Goal: Information Seeking & Learning: Check status

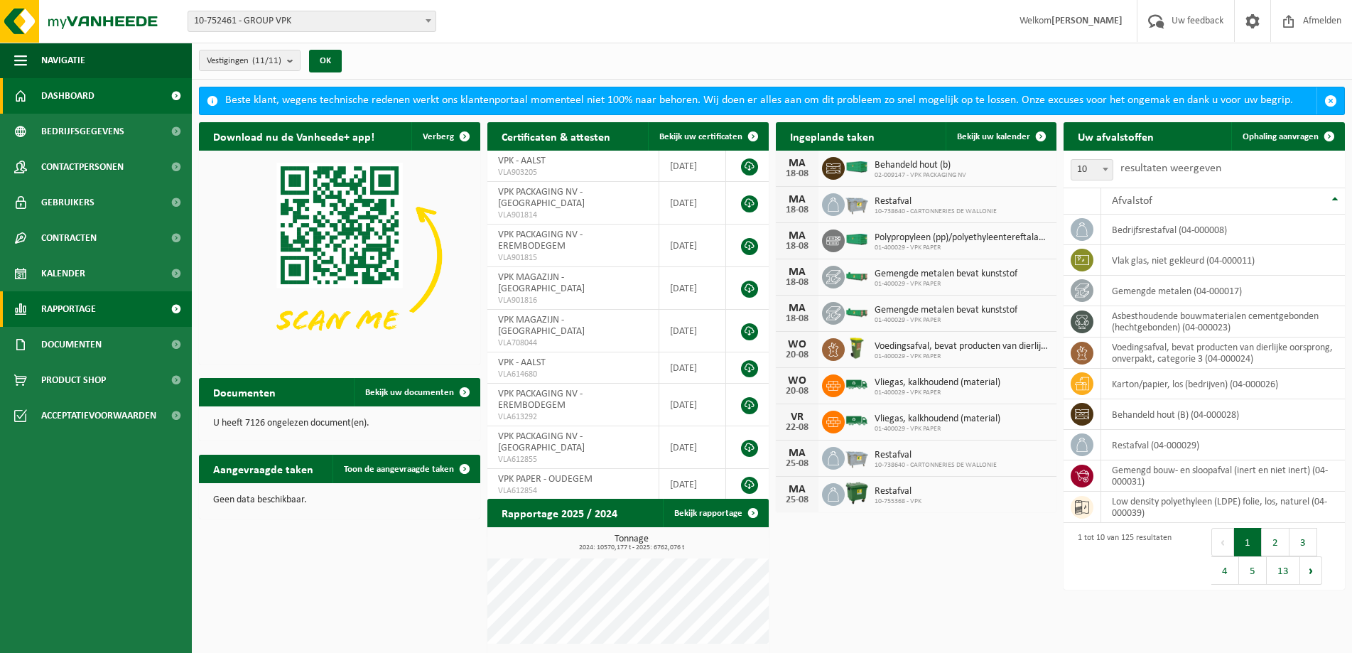
click at [55, 306] on span "Rapportage" at bounding box center [68, 309] width 55 height 36
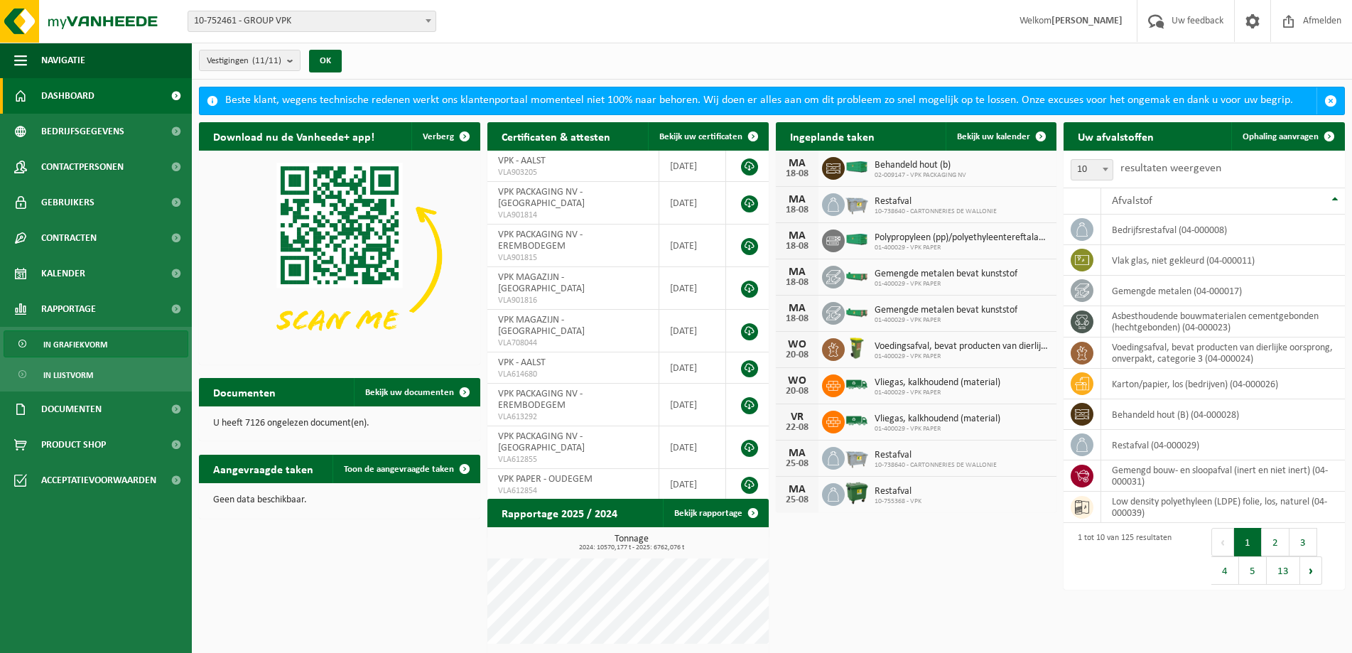
click at [70, 348] on span "In grafiekvorm" at bounding box center [75, 344] width 64 height 27
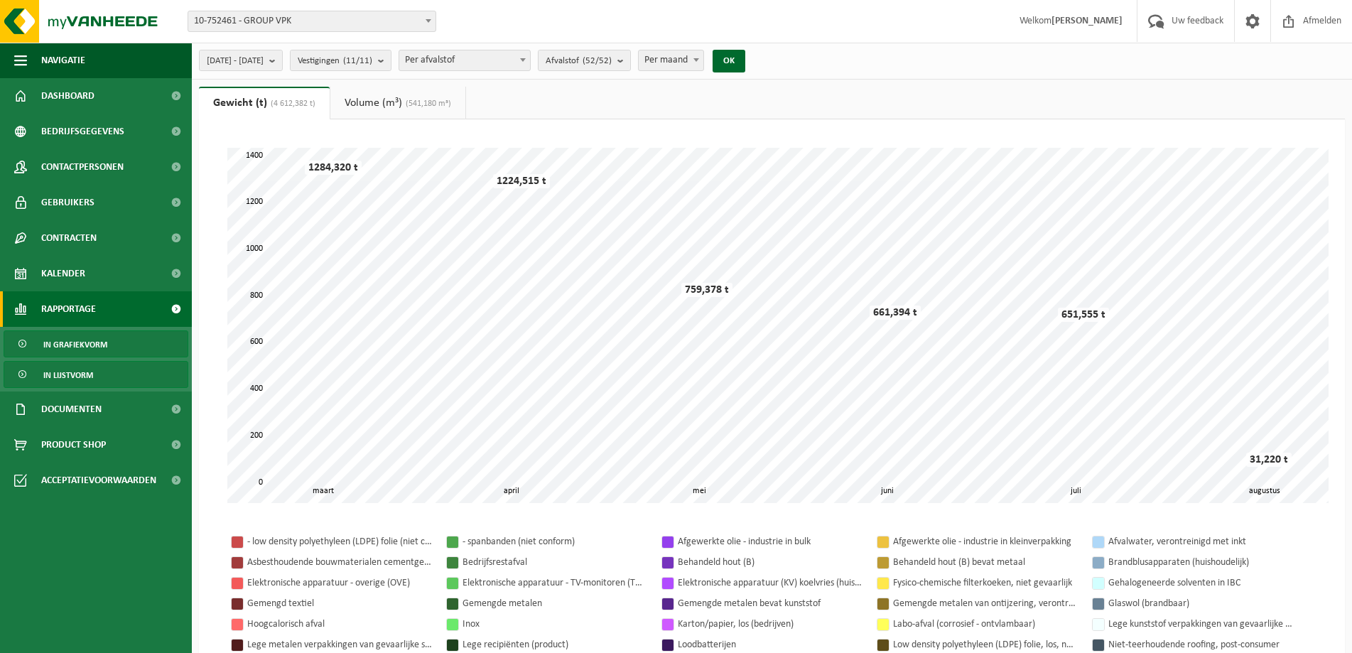
click at [68, 371] on span "In lijstvorm" at bounding box center [68, 375] width 50 height 27
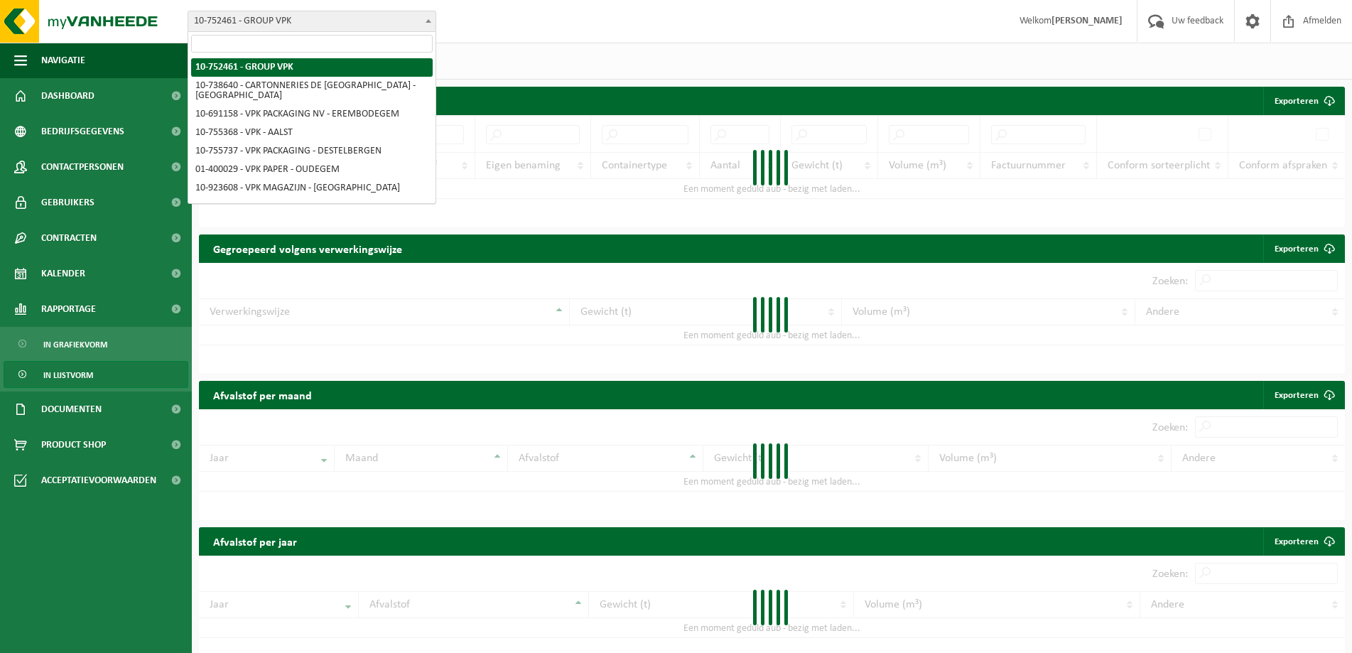
click at [372, 16] on span "10-752461 - GROUP VPK" at bounding box center [311, 21] width 247 height 20
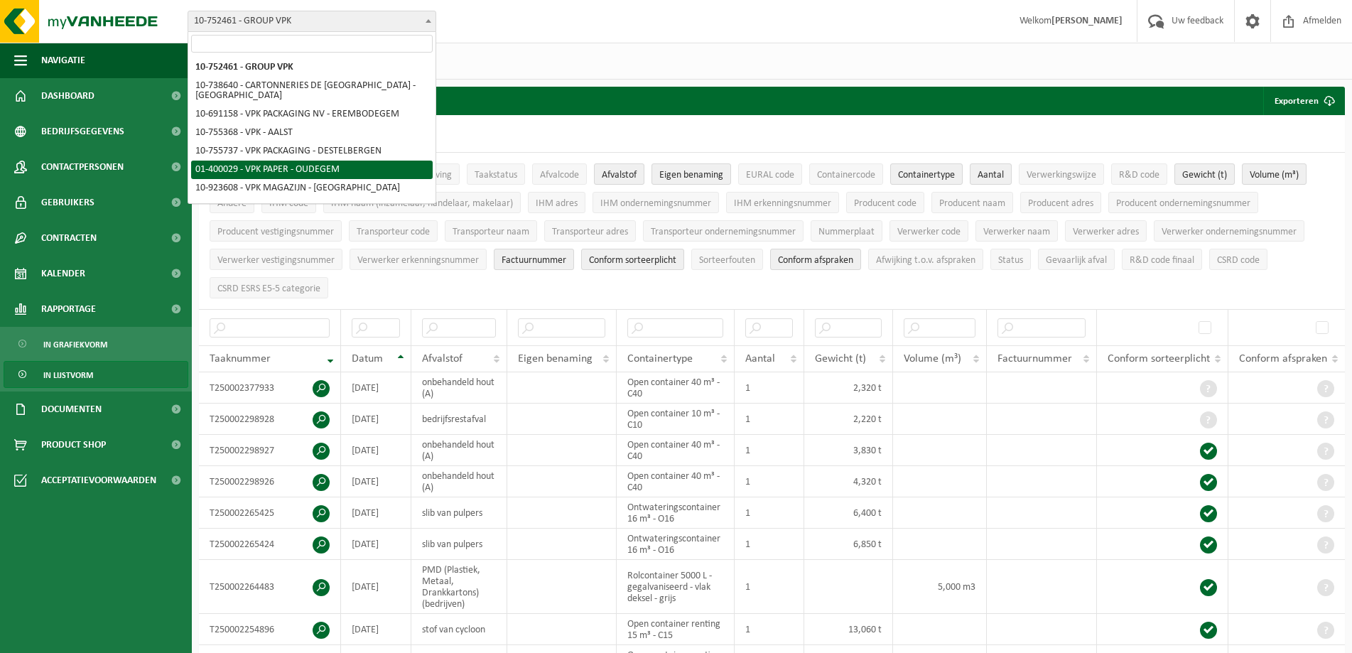
select select "948"
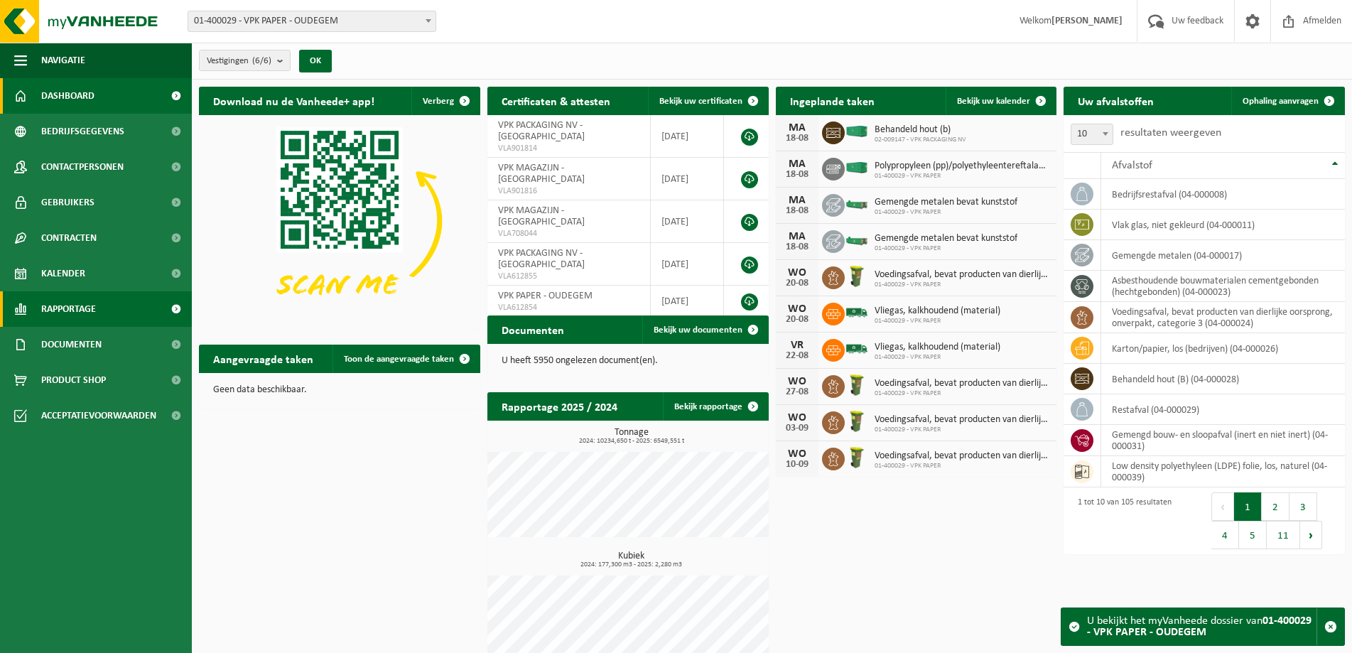
click at [70, 311] on span "Rapportage" at bounding box center [68, 309] width 55 height 36
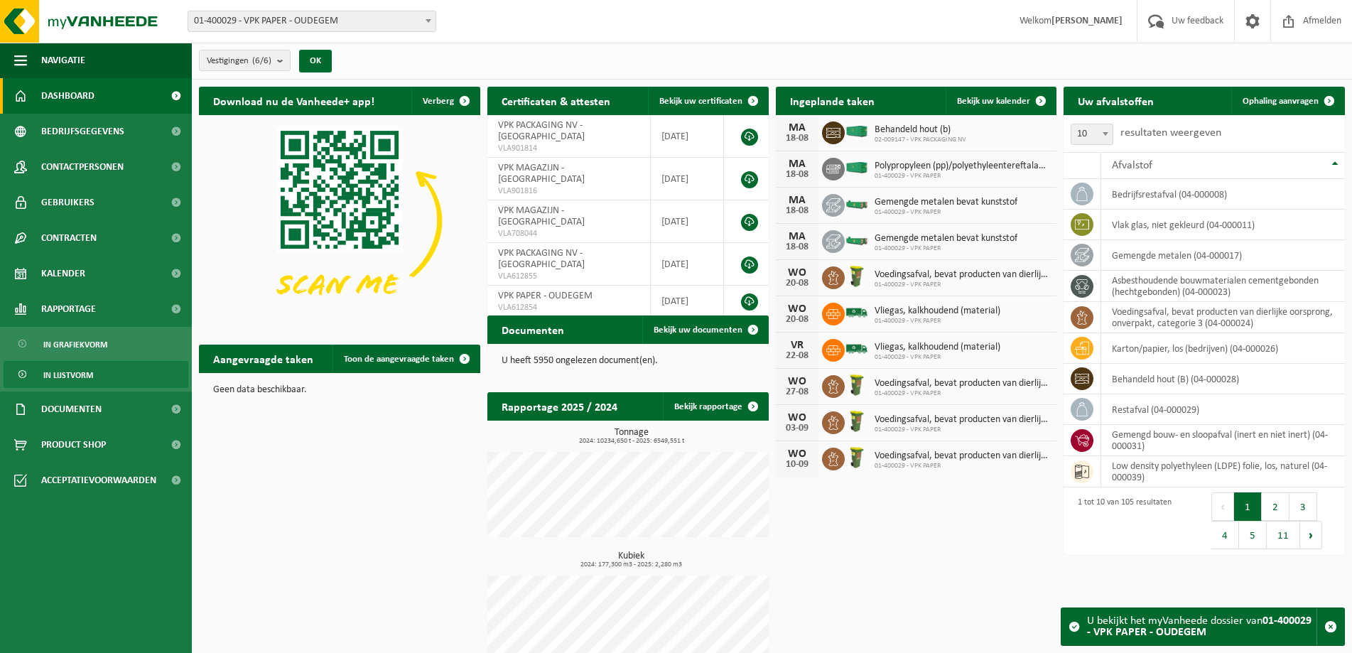
click at [58, 386] on span "In lijstvorm" at bounding box center [68, 375] width 50 height 27
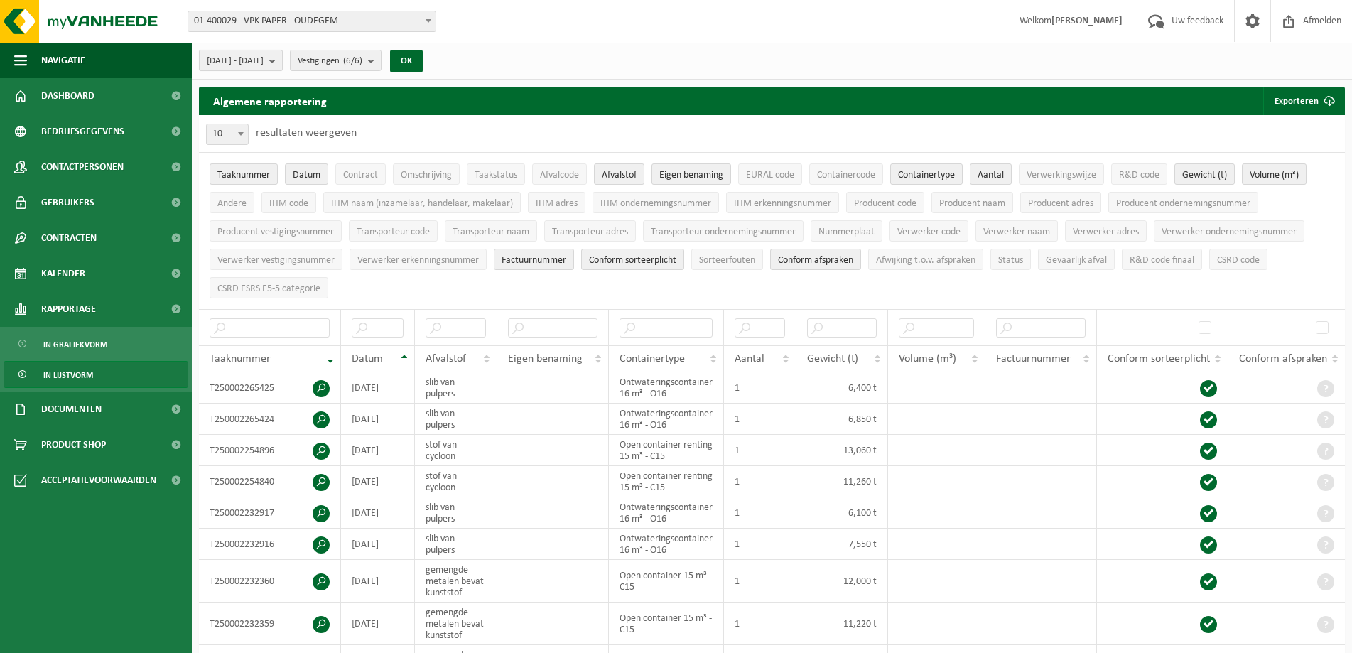
click at [282, 57] on b "submit" at bounding box center [275, 60] width 13 height 20
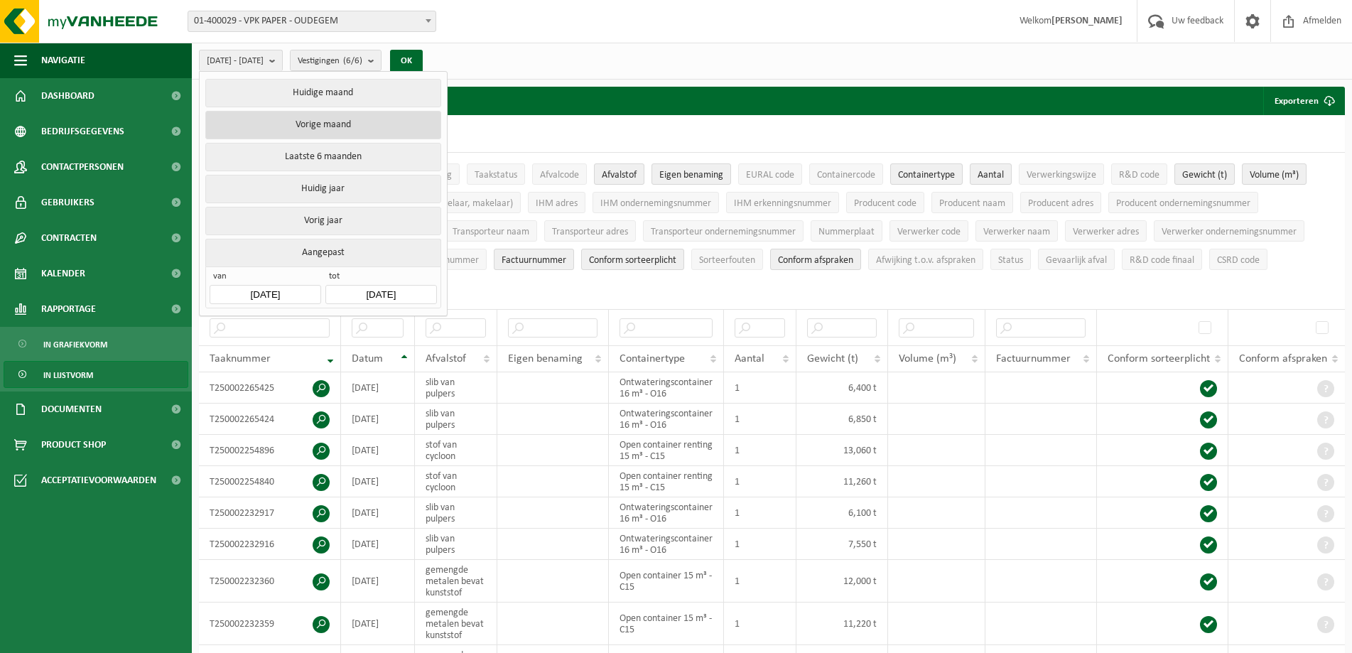
click at [279, 131] on button "Vorige maand" at bounding box center [322, 125] width 235 height 28
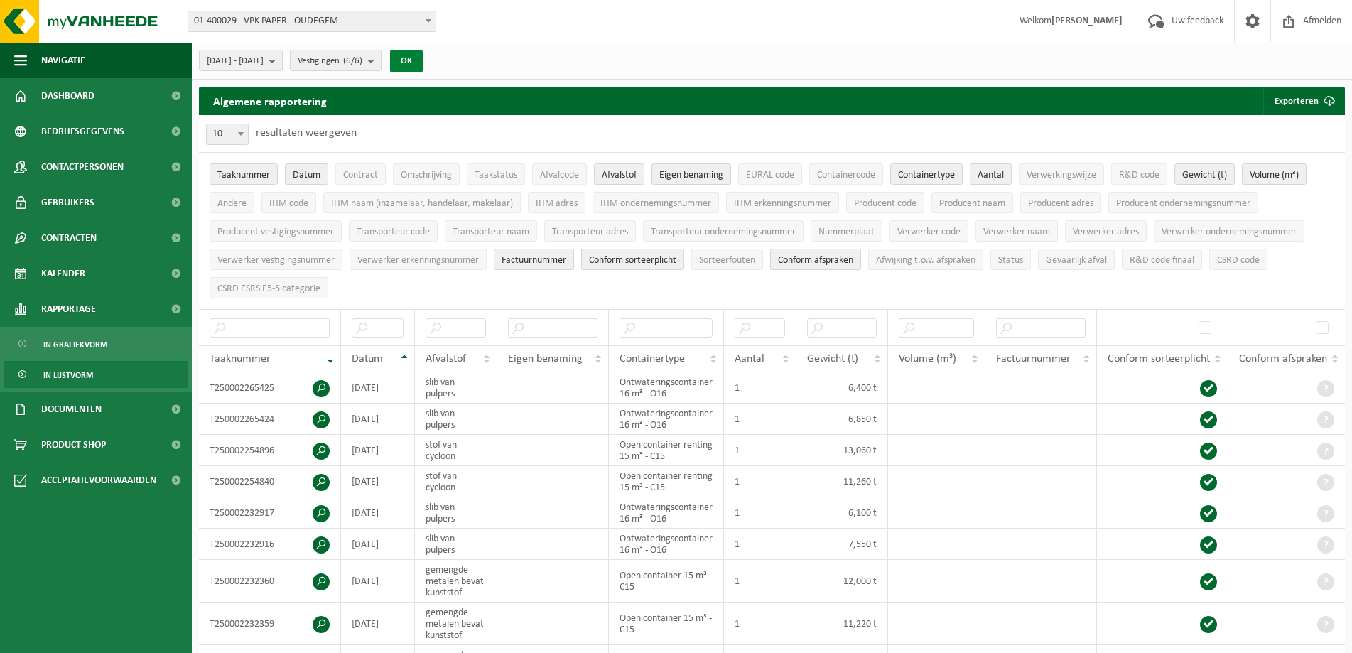
click at [423, 58] on button "OK" at bounding box center [406, 61] width 33 height 23
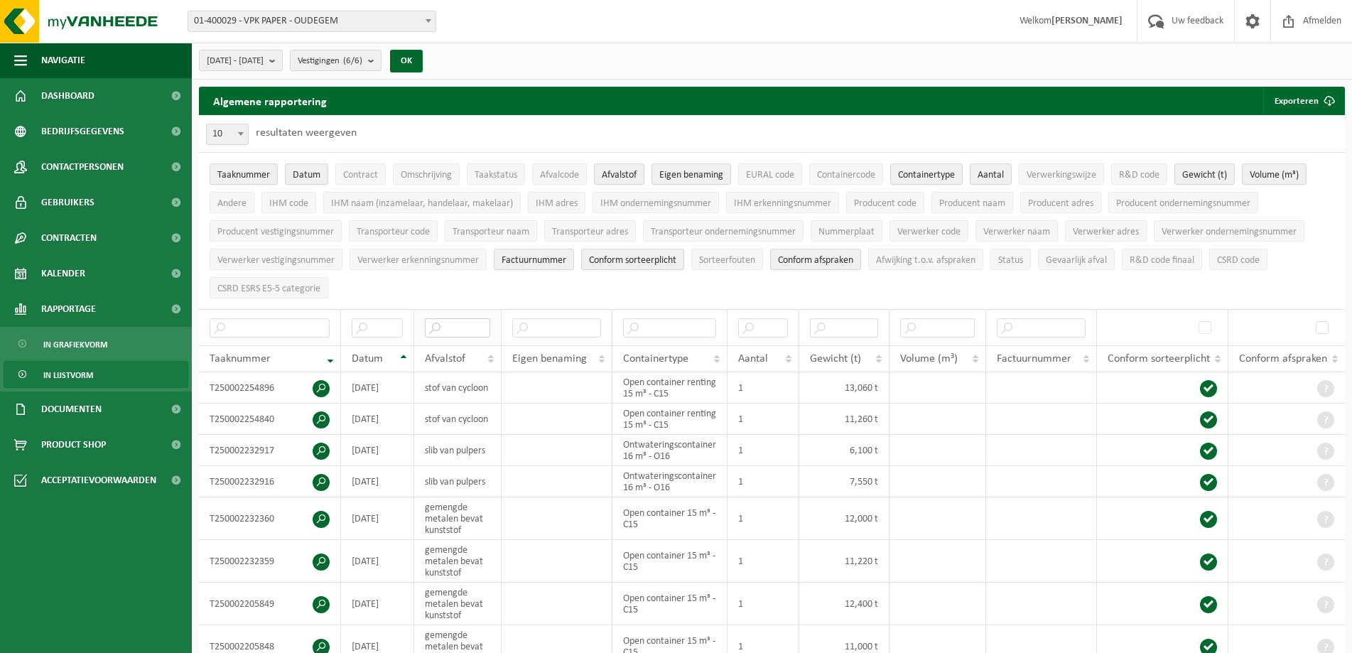
click at [463, 323] on input "text" at bounding box center [458, 327] width 66 height 19
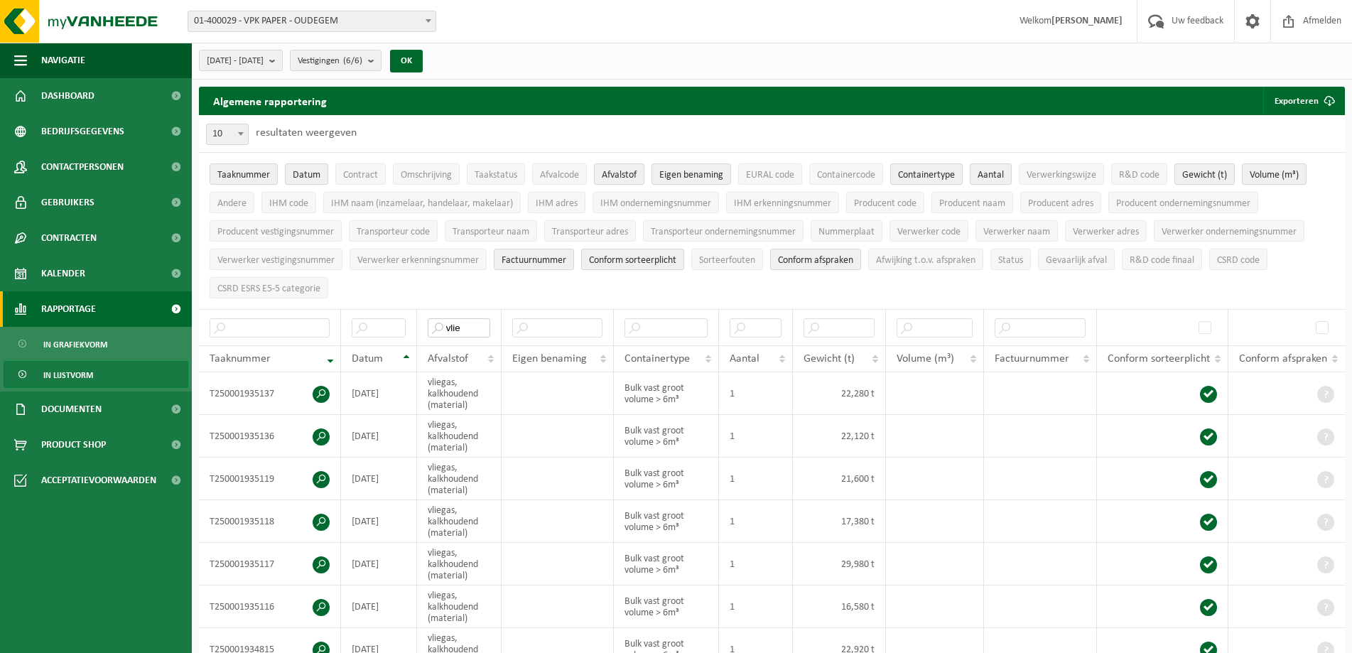
type input "vlie"
click at [667, 166] on button "Eigen benaming" at bounding box center [692, 173] width 80 height 21
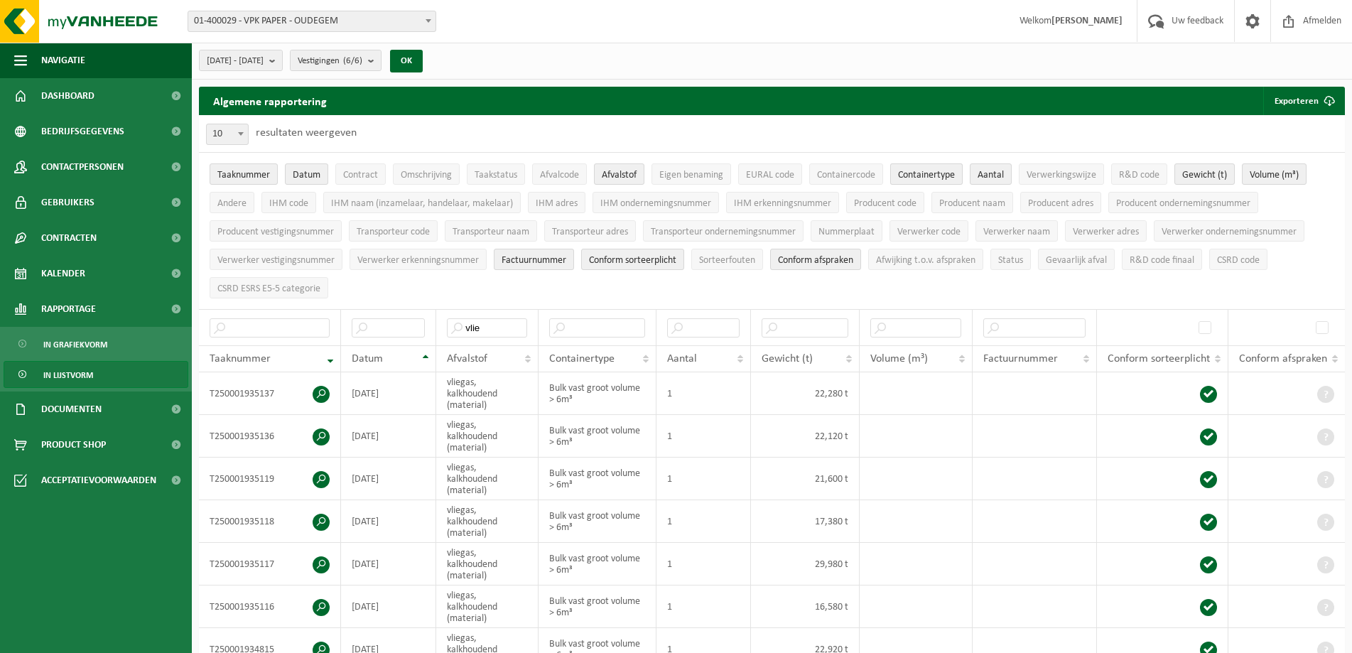
click at [940, 170] on span "Containertype" at bounding box center [926, 175] width 57 height 11
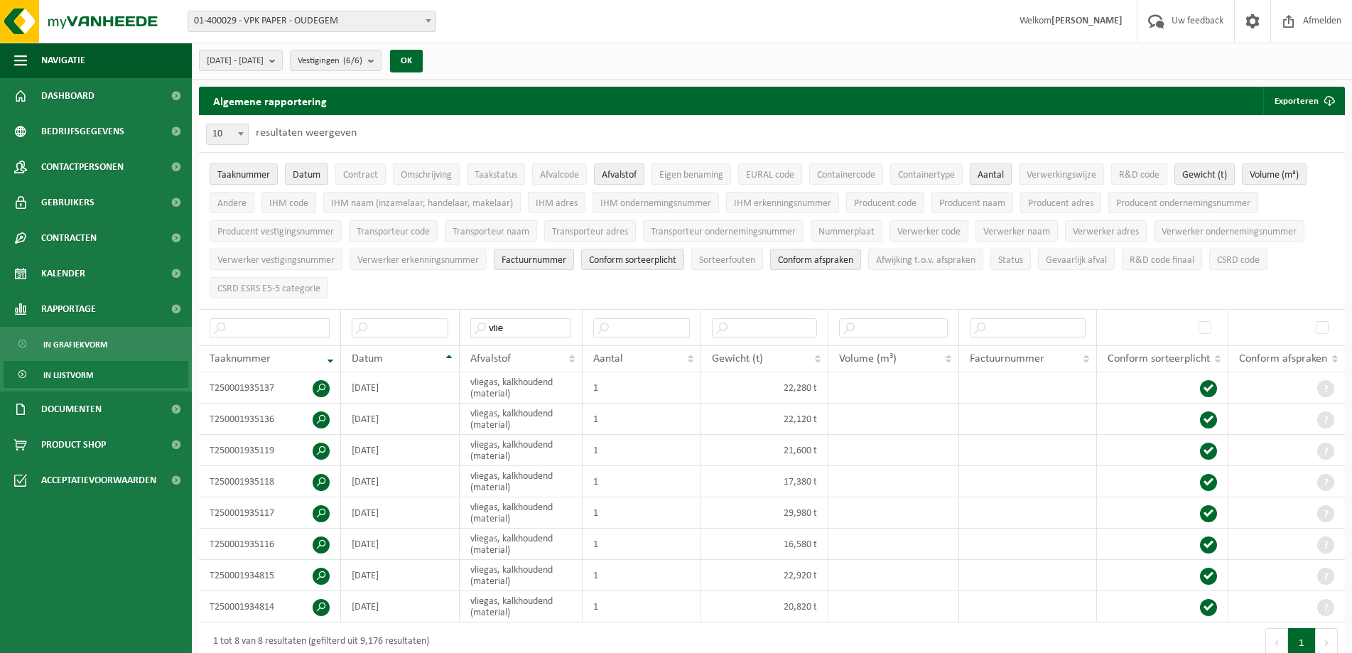
click at [997, 170] on span "Aantal" at bounding box center [991, 175] width 26 height 11
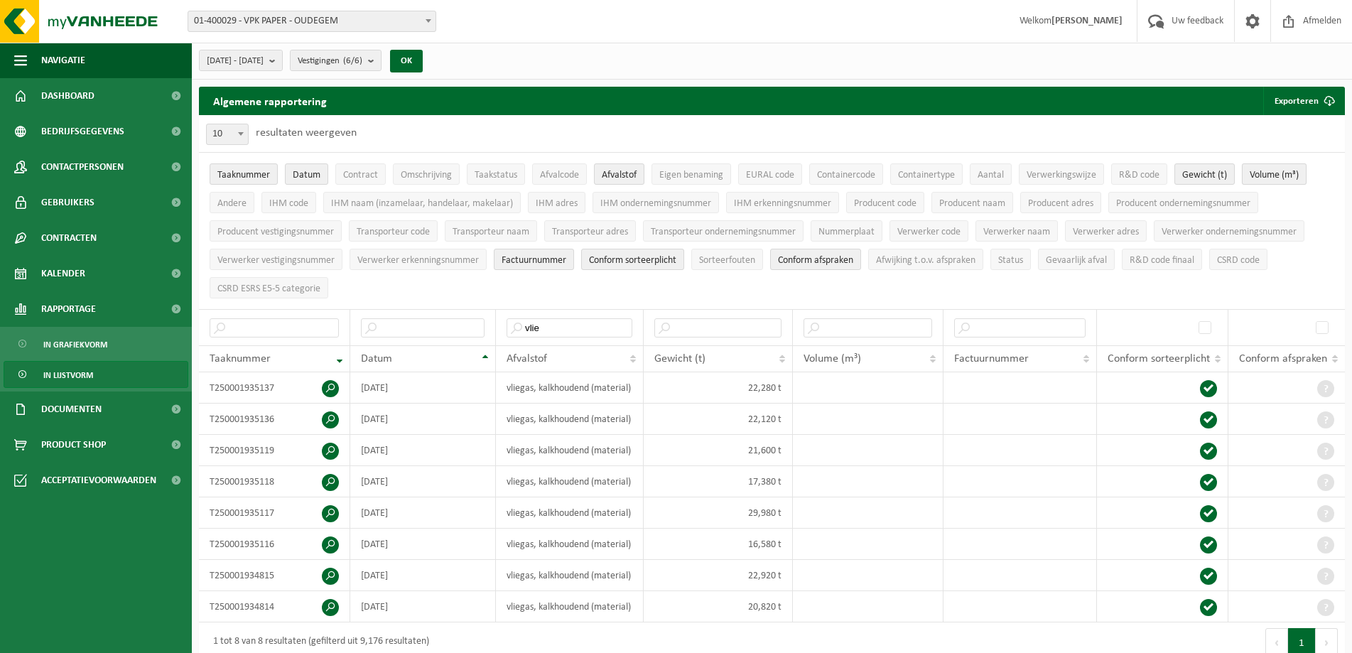
click at [1281, 171] on span "Volume (m³)" at bounding box center [1274, 175] width 49 height 11
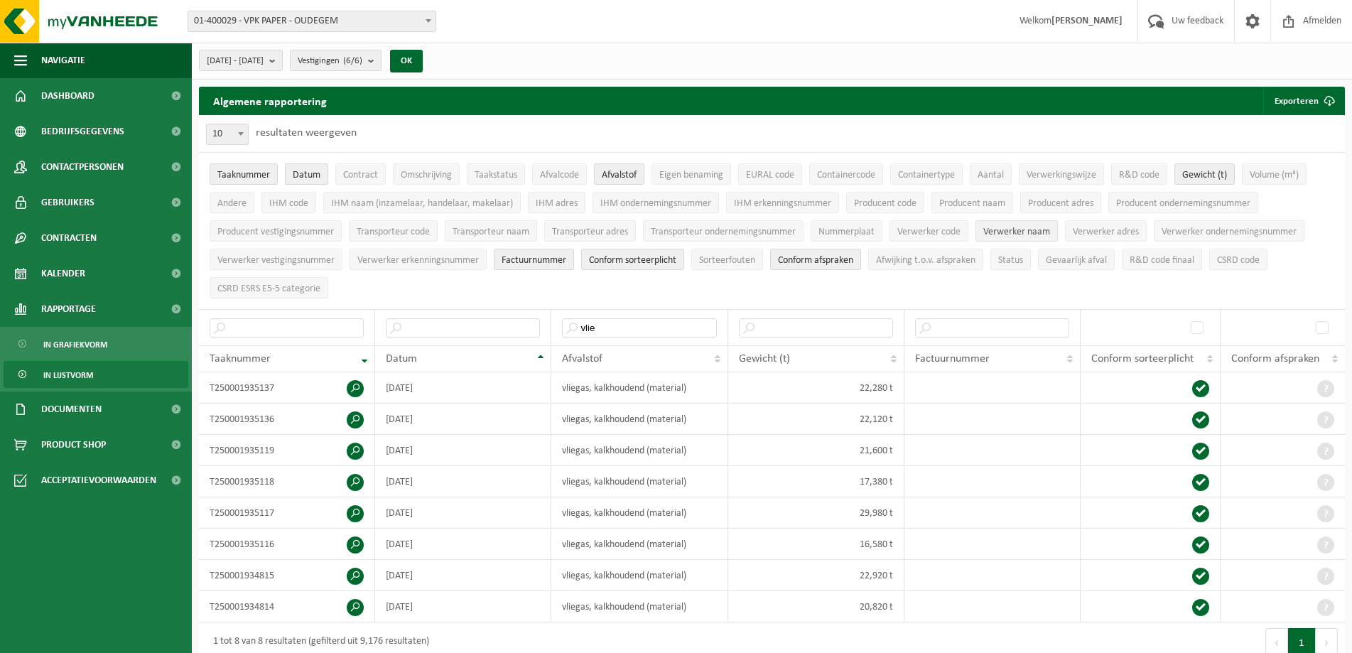
click at [1050, 228] on span "Verwerker naam" at bounding box center [1017, 232] width 67 height 11
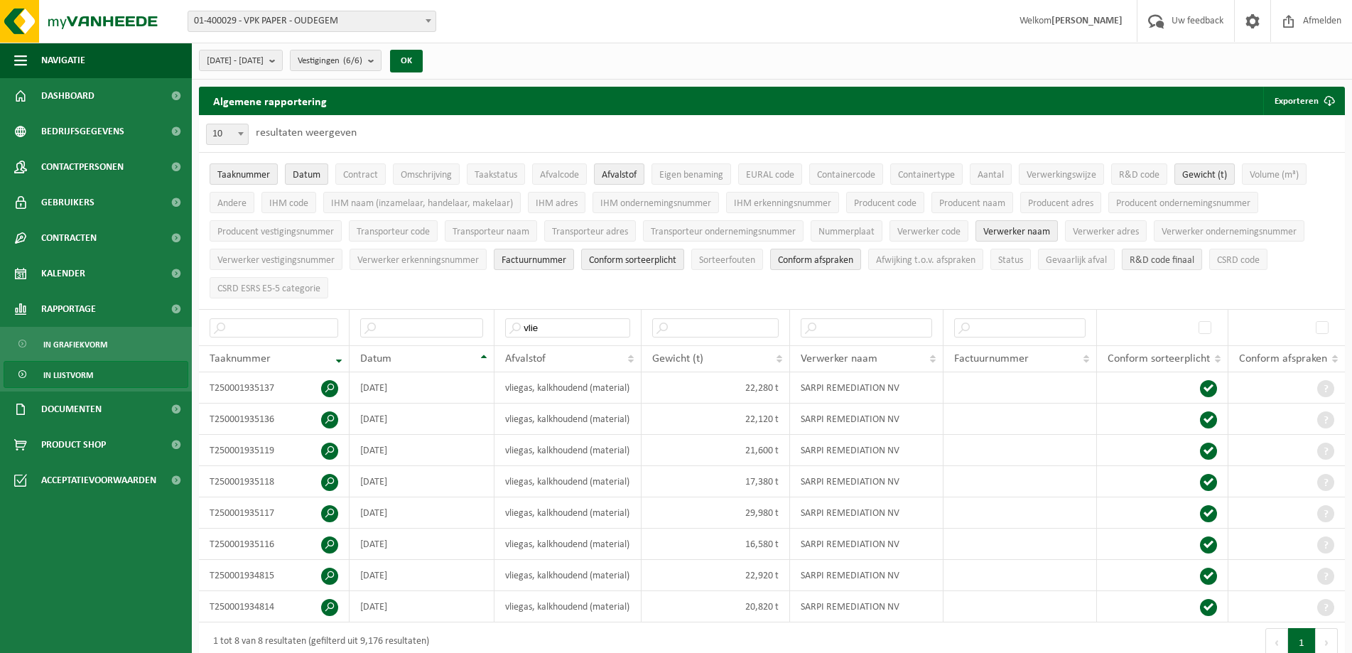
click at [1167, 257] on span "R&D code finaal" at bounding box center [1162, 260] width 65 height 11
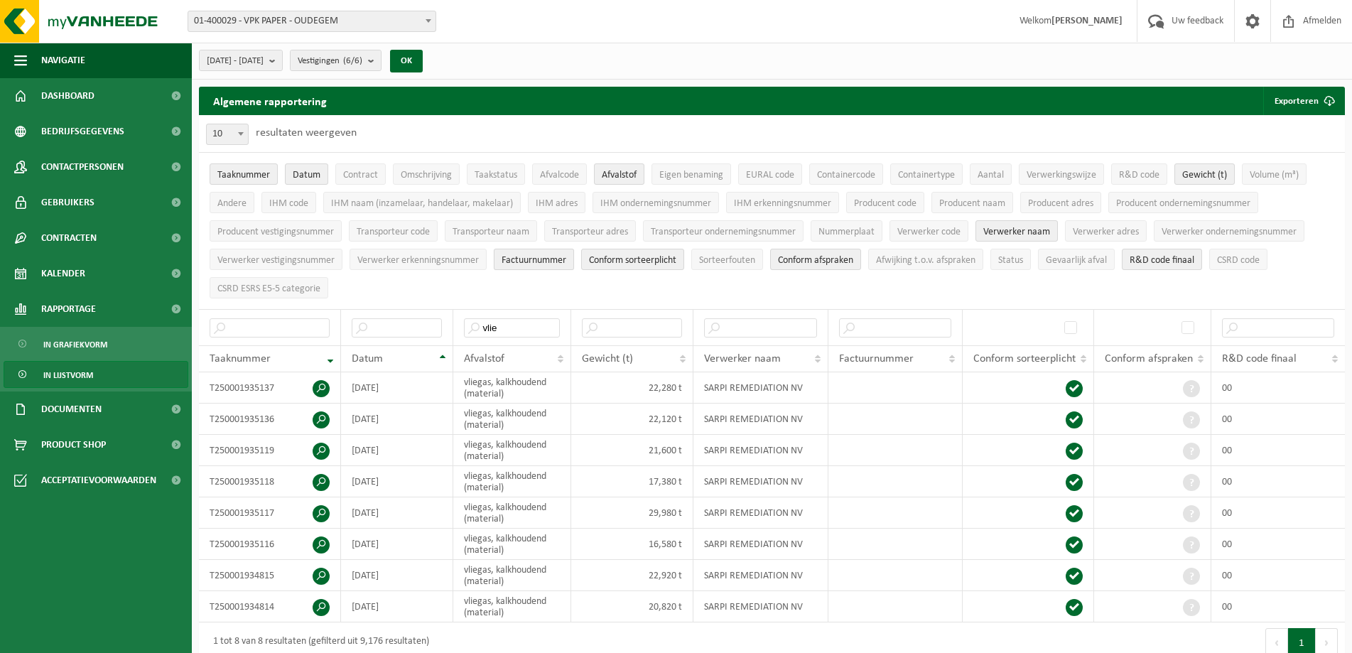
click at [544, 255] on span "Factuurnummer" at bounding box center [534, 260] width 65 height 11
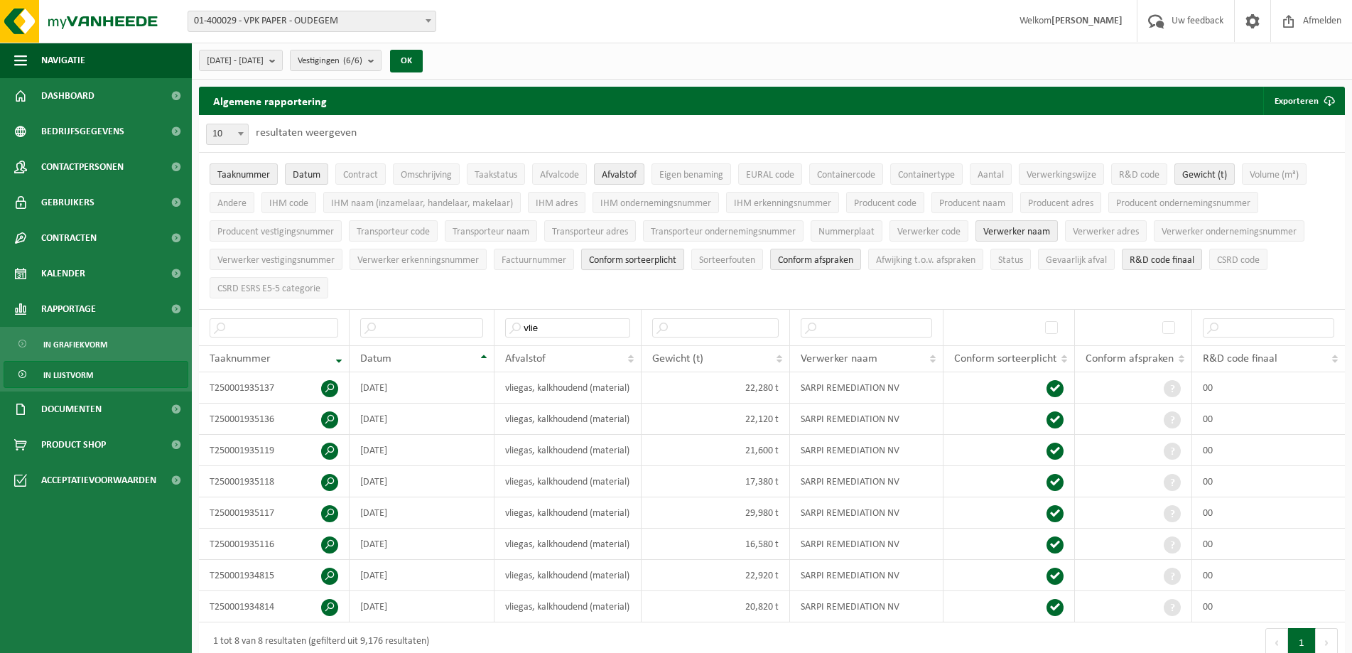
click at [620, 255] on span "Conform sorteerplicht" at bounding box center [632, 260] width 87 height 11
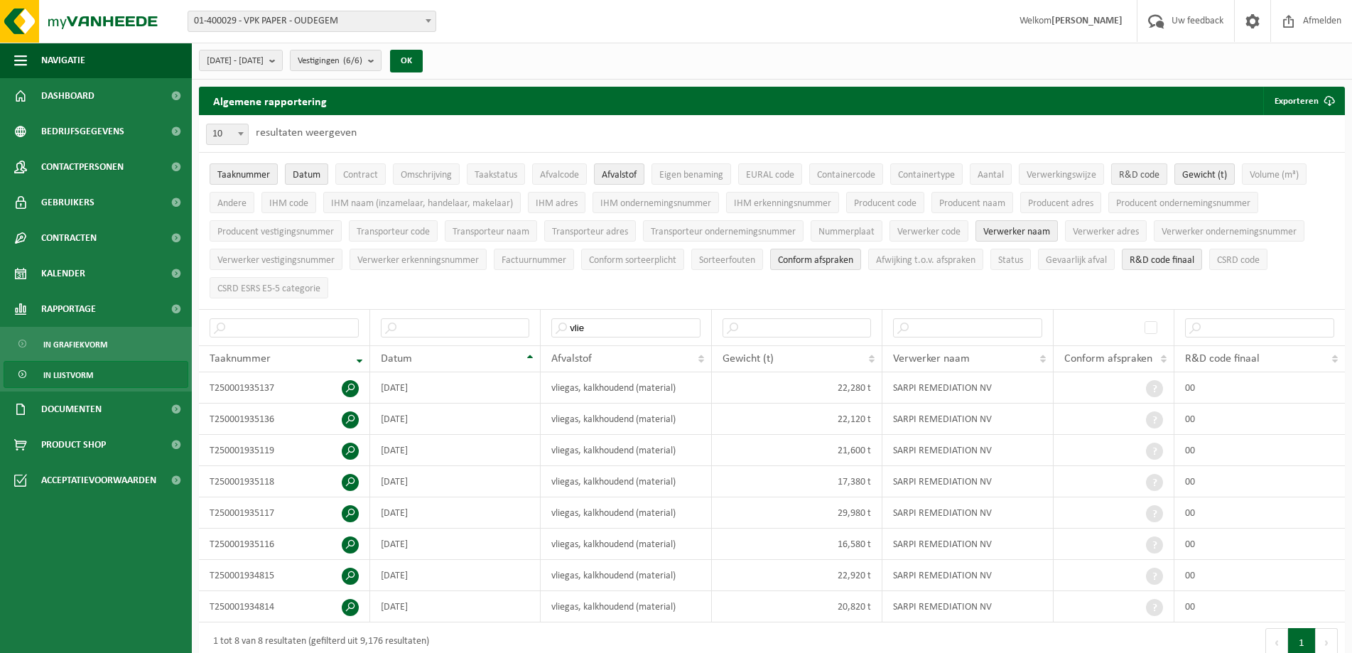
click at [1137, 172] on span "R&D code" at bounding box center [1139, 175] width 41 height 11
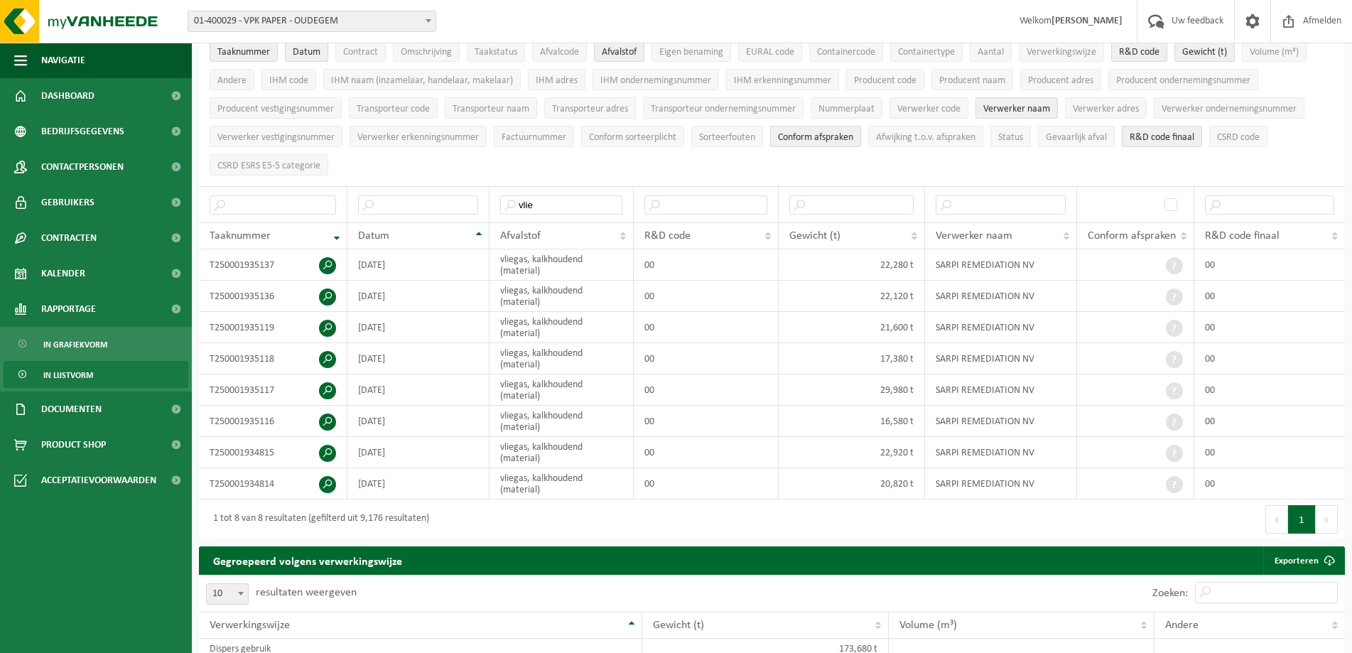
scroll to position [119, 0]
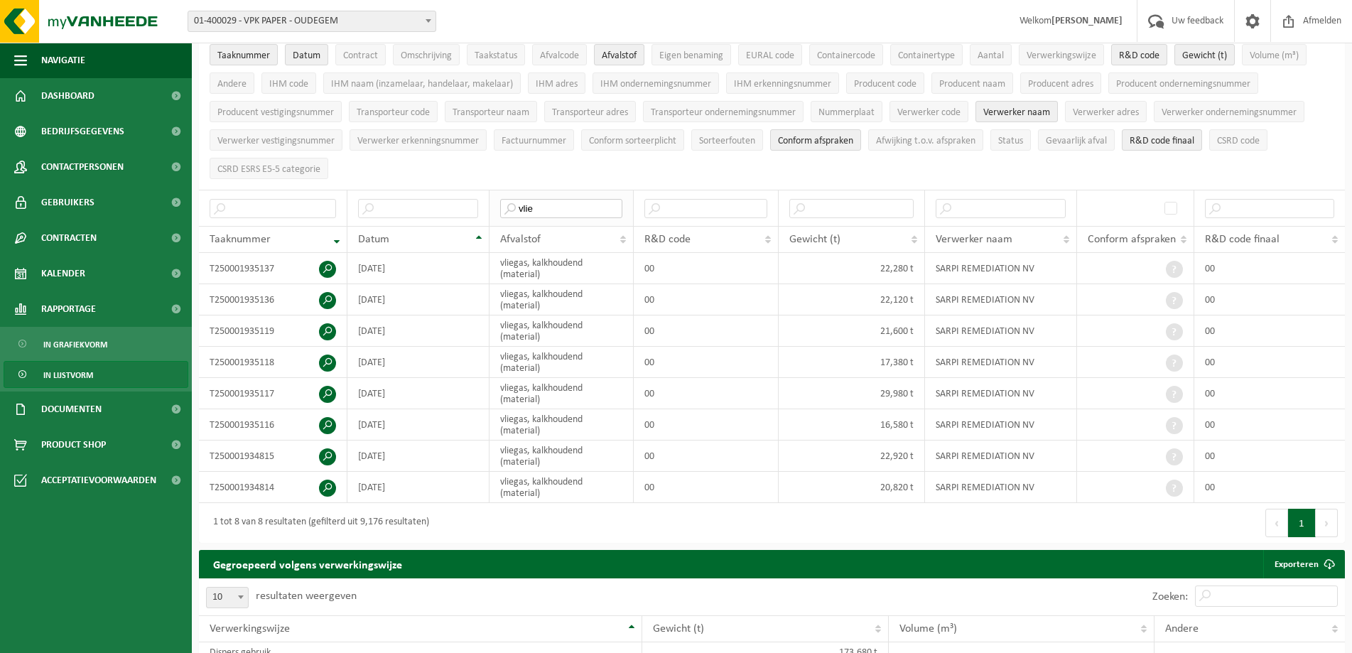
click at [539, 208] on input "vlie" at bounding box center [561, 208] width 122 height 19
type input "v"
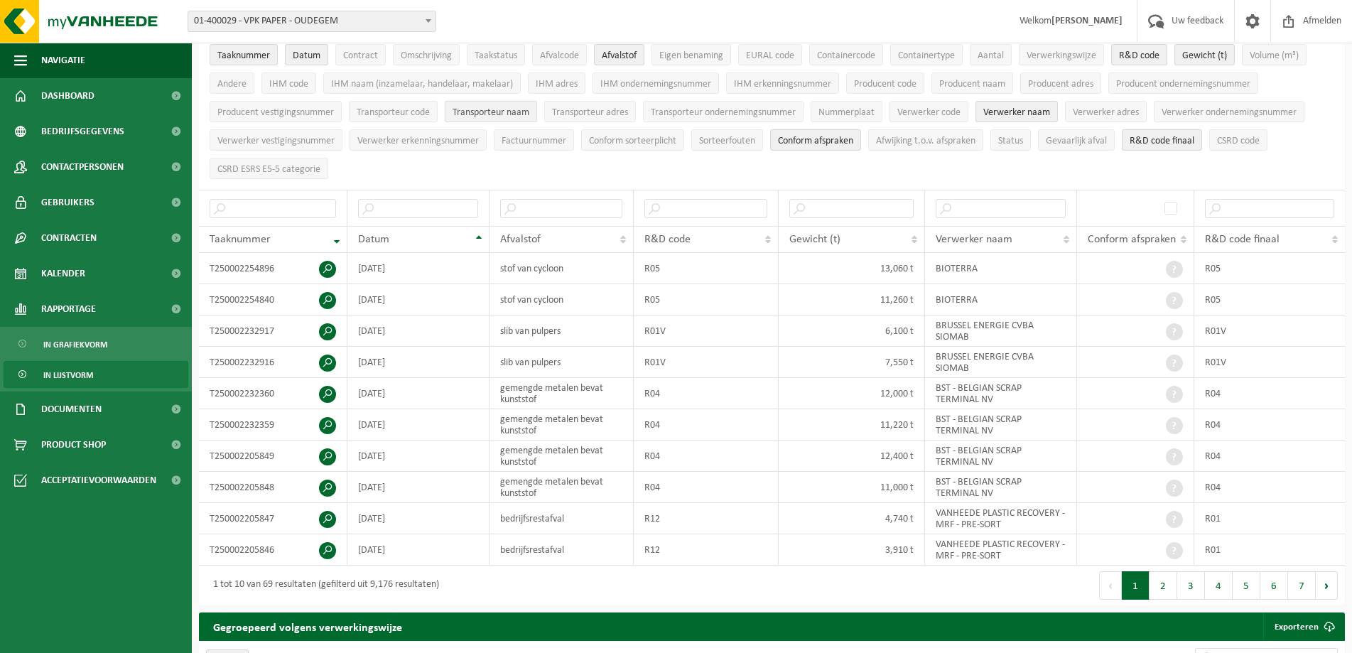
click at [504, 107] on span "Transporteur naam" at bounding box center [491, 112] width 77 height 11
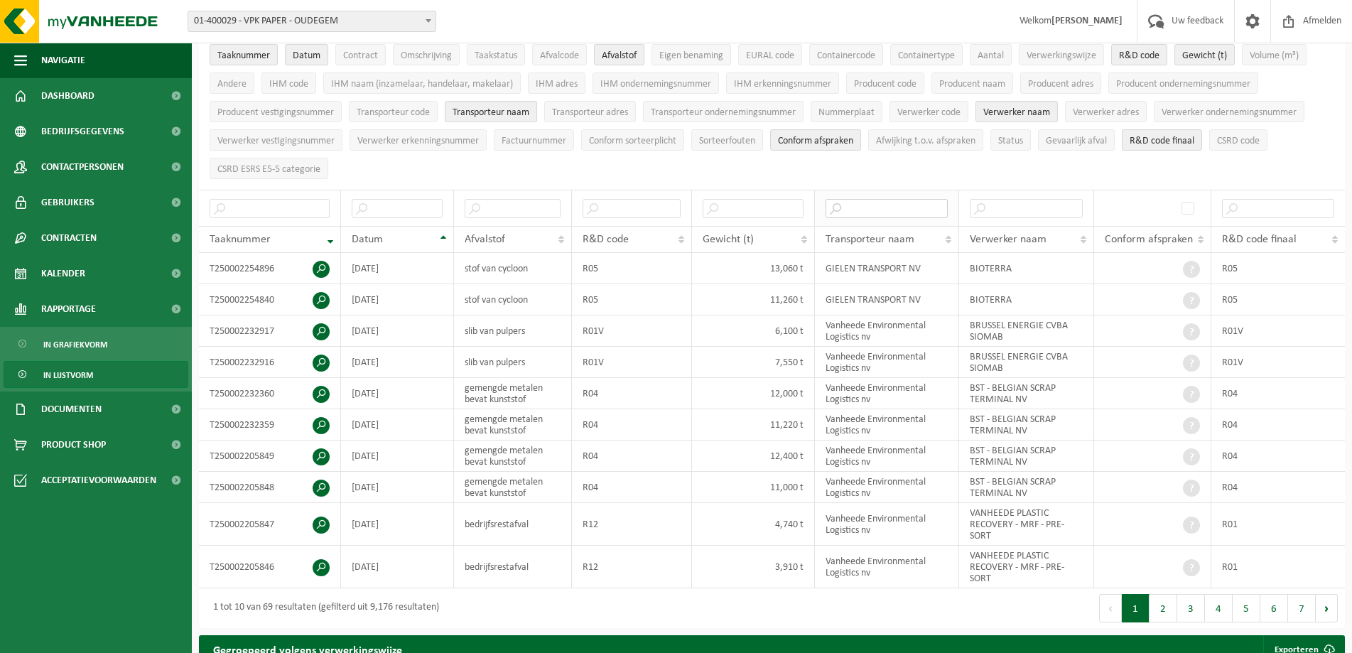
click at [876, 203] on input "text" at bounding box center [887, 208] width 122 height 19
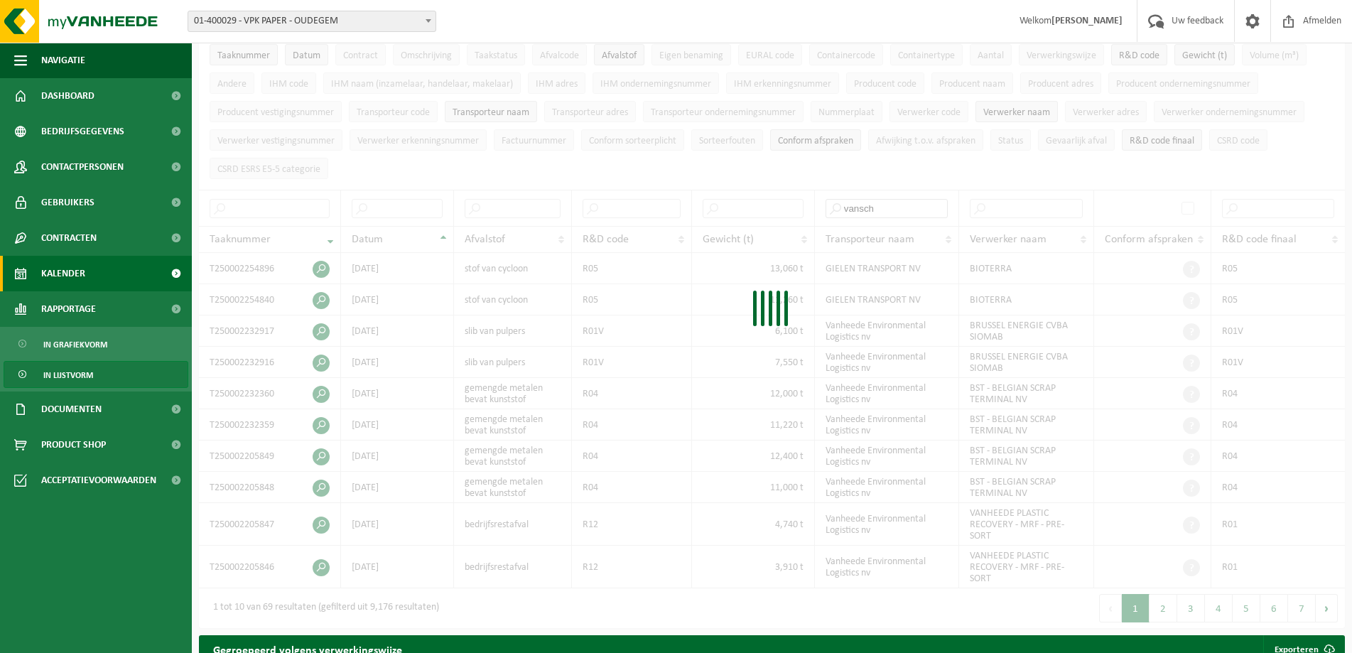
type input "vansch"
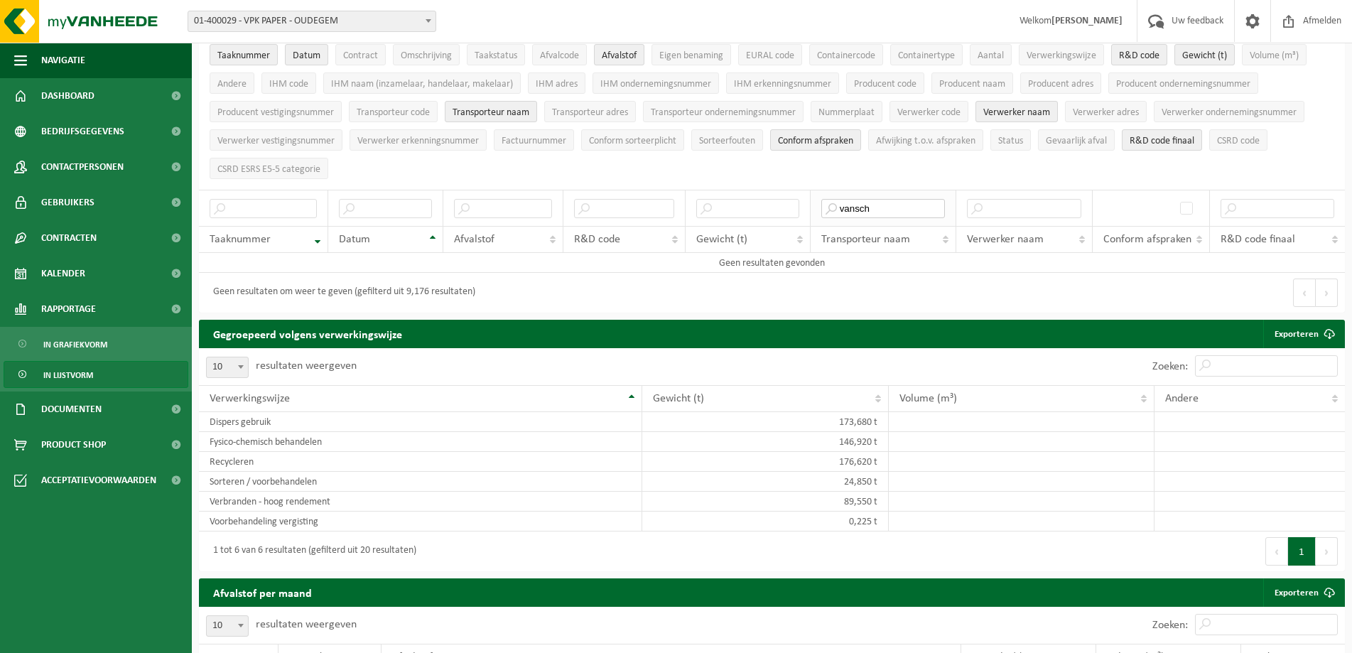
click at [908, 205] on input "vansch" at bounding box center [884, 208] width 124 height 19
drag, startPoint x: 902, startPoint y: 205, endPoint x: 812, endPoint y: 214, distance: 90.0
click at [812, 214] on th "vansch" at bounding box center [884, 208] width 146 height 36
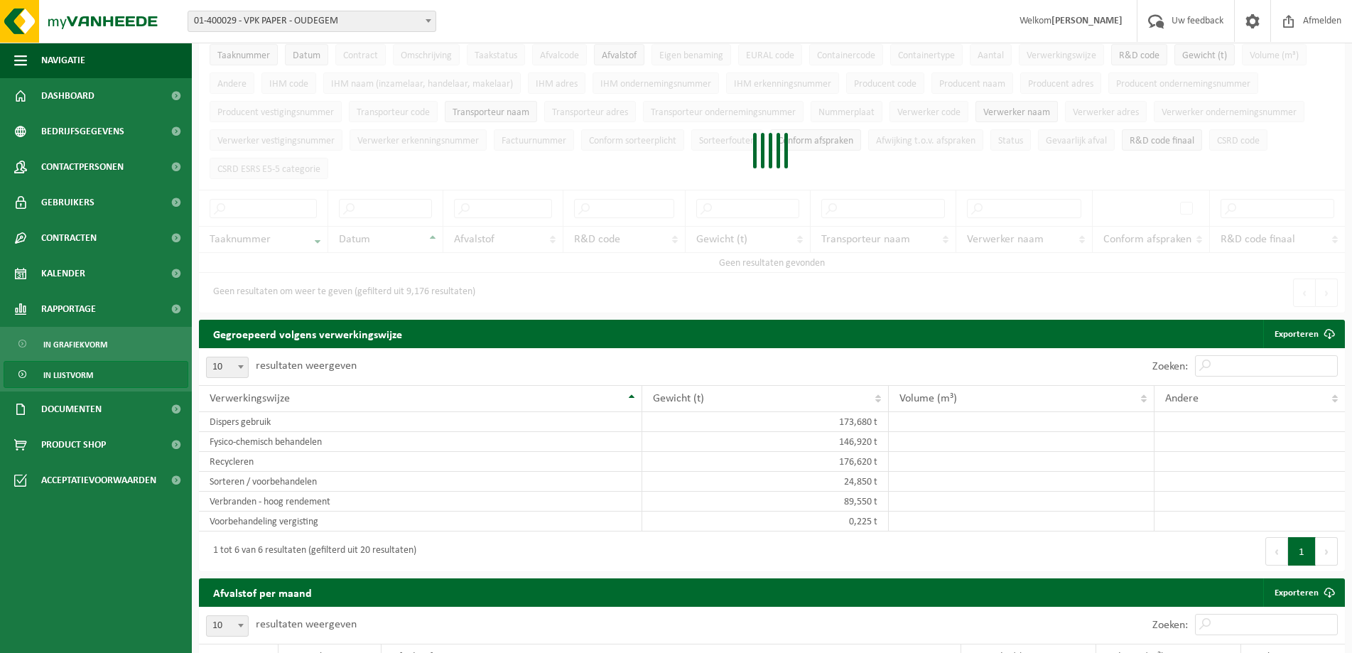
click at [1019, 198] on div at bounding box center [772, 154] width 1146 height 317
click at [1023, 200] on div at bounding box center [772, 154] width 1146 height 317
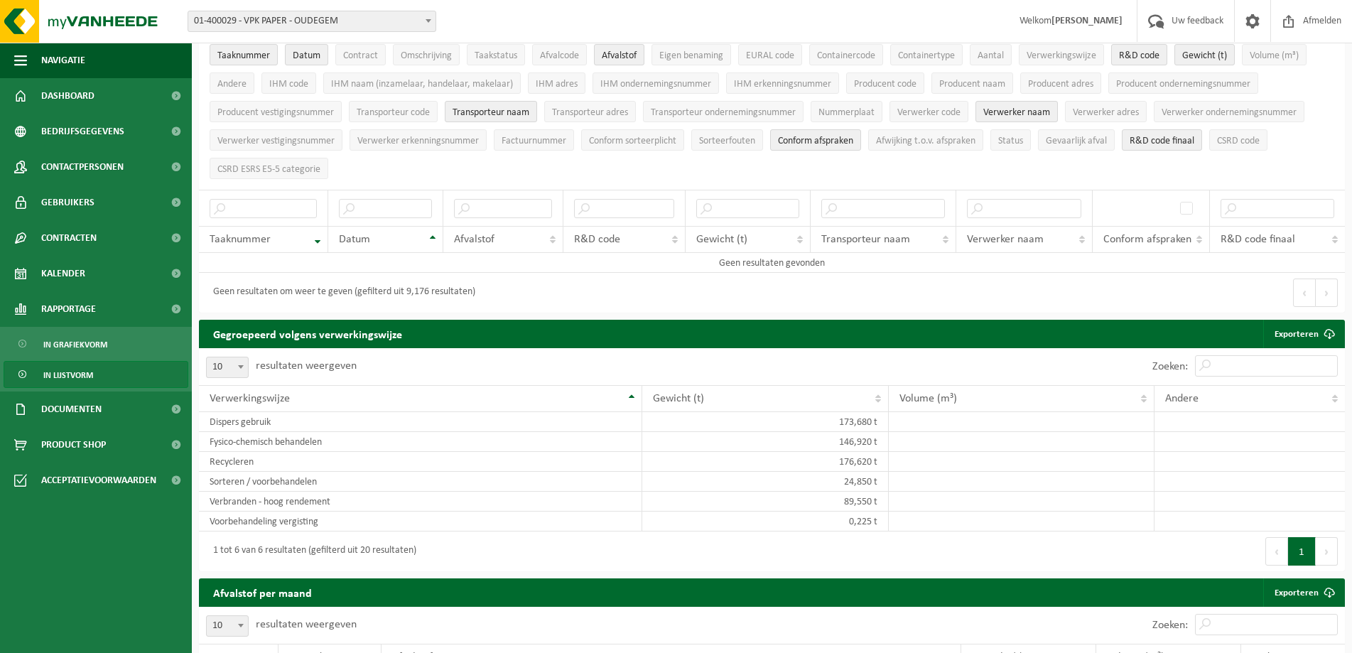
scroll to position [0, 0]
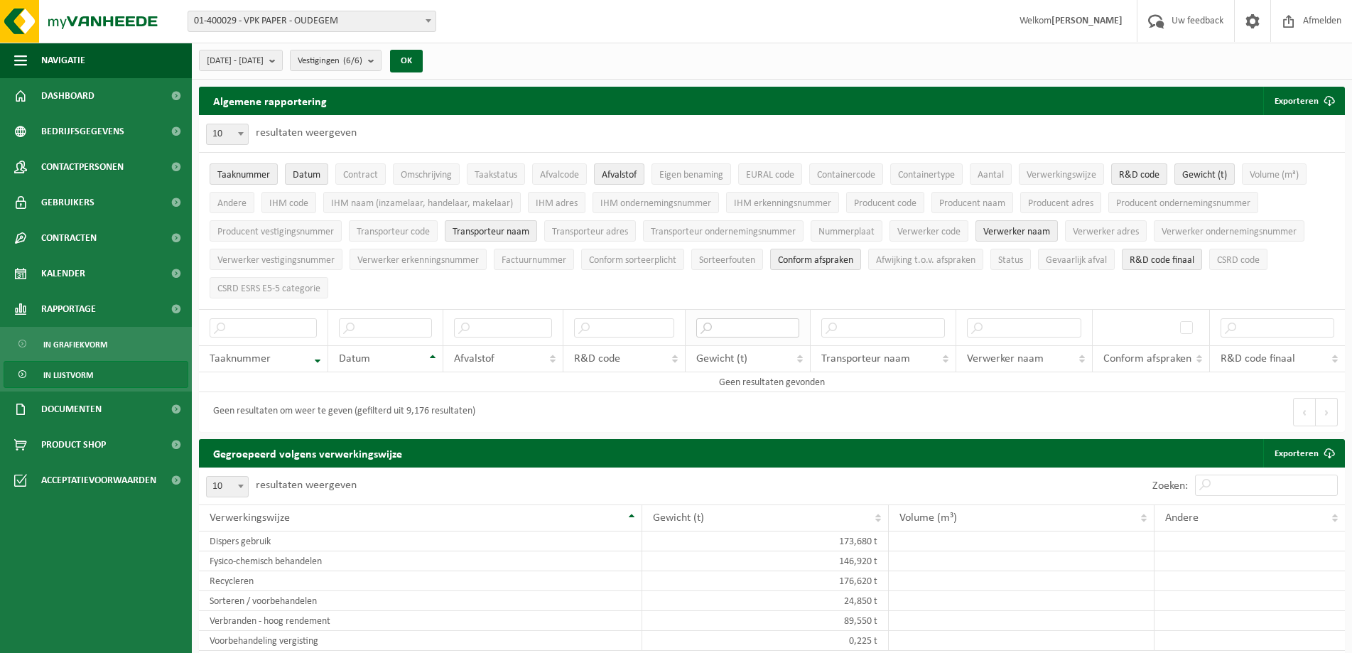
click at [760, 324] on input "text" at bounding box center [747, 327] width 103 height 19
click at [868, 324] on input "text" at bounding box center [884, 327] width 124 height 19
click at [949, 328] on th at bounding box center [884, 327] width 146 height 36
click at [821, 325] on th at bounding box center [884, 327] width 146 height 36
click at [836, 325] on input "text" at bounding box center [884, 327] width 124 height 19
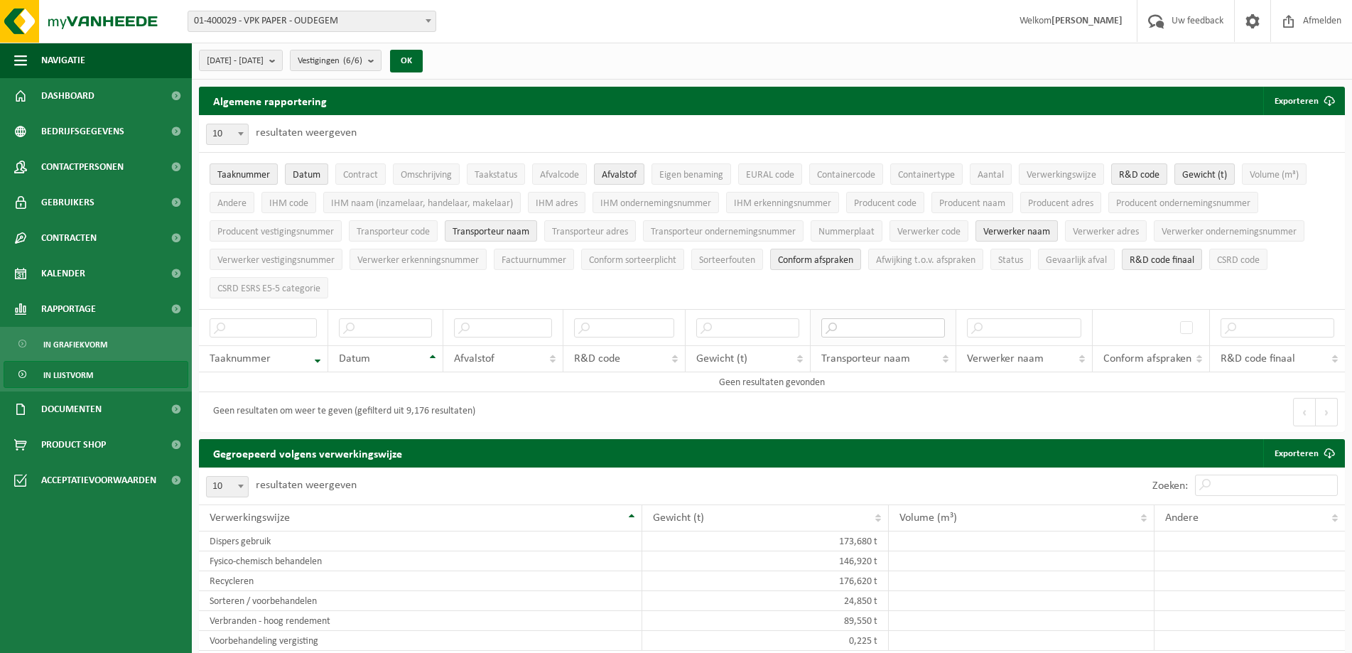
click at [832, 323] on input "text" at bounding box center [884, 327] width 124 height 19
click at [942, 329] on input "text" at bounding box center [884, 327] width 124 height 19
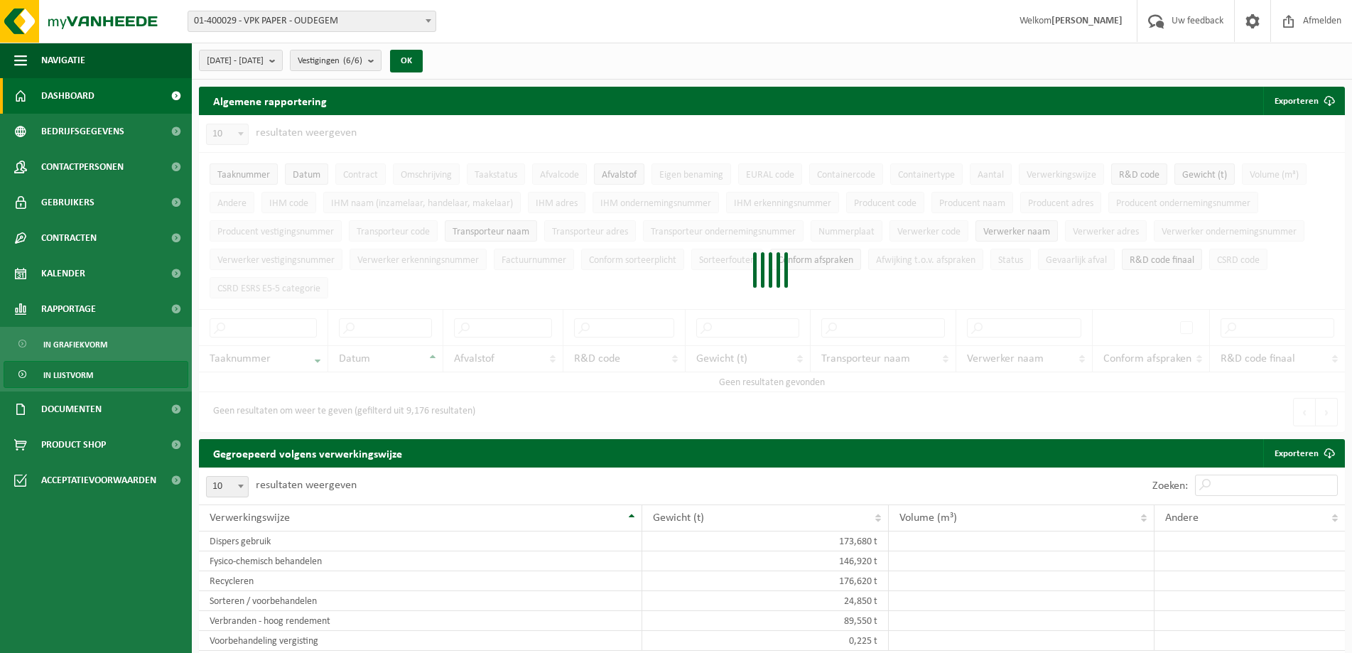
click at [63, 101] on span "Dashboard" at bounding box center [67, 96] width 53 height 36
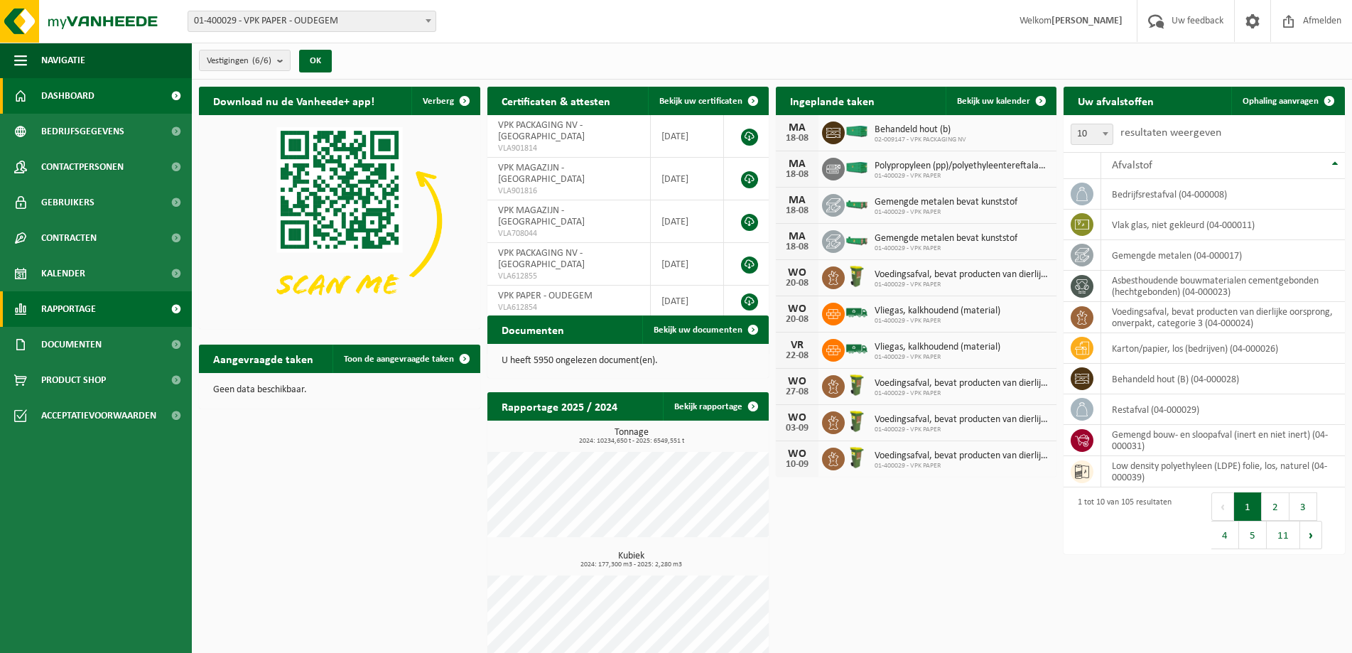
click at [86, 304] on span "Rapportage" at bounding box center [68, 309] width 55 height 36
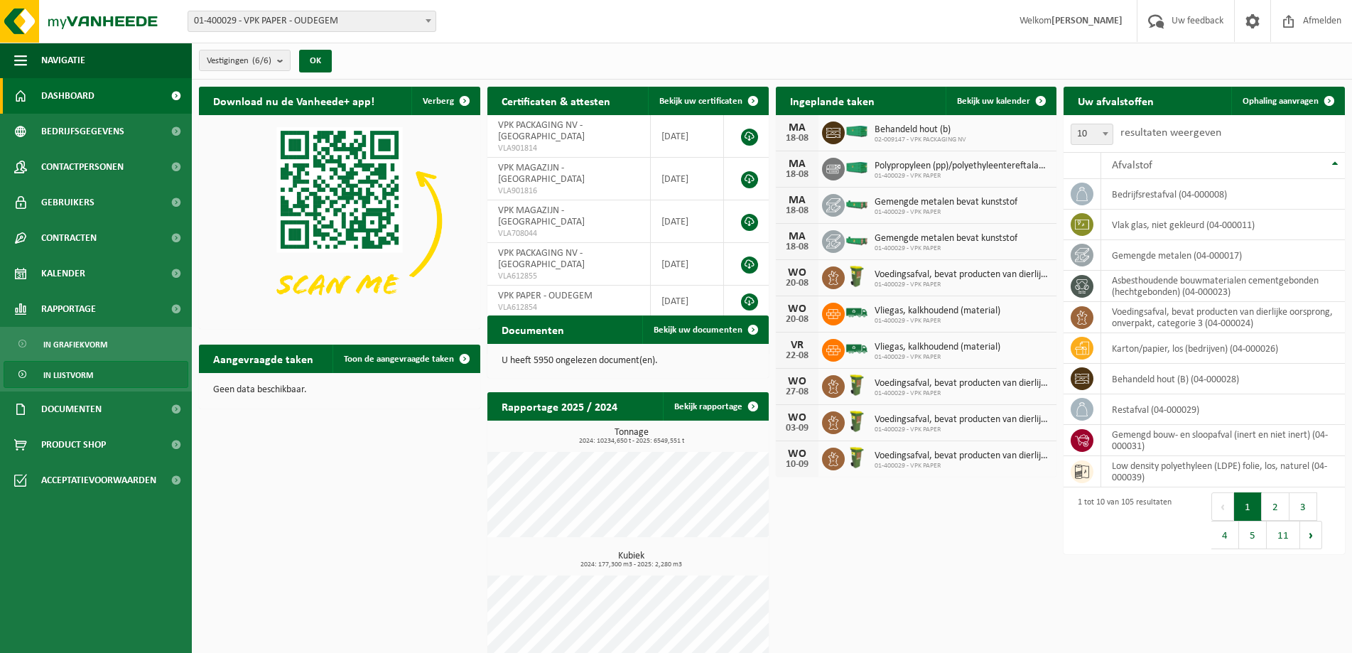
click at [68, 371] on span "In lijstvorm" at bounding box center [68, 375] width 50 height 27
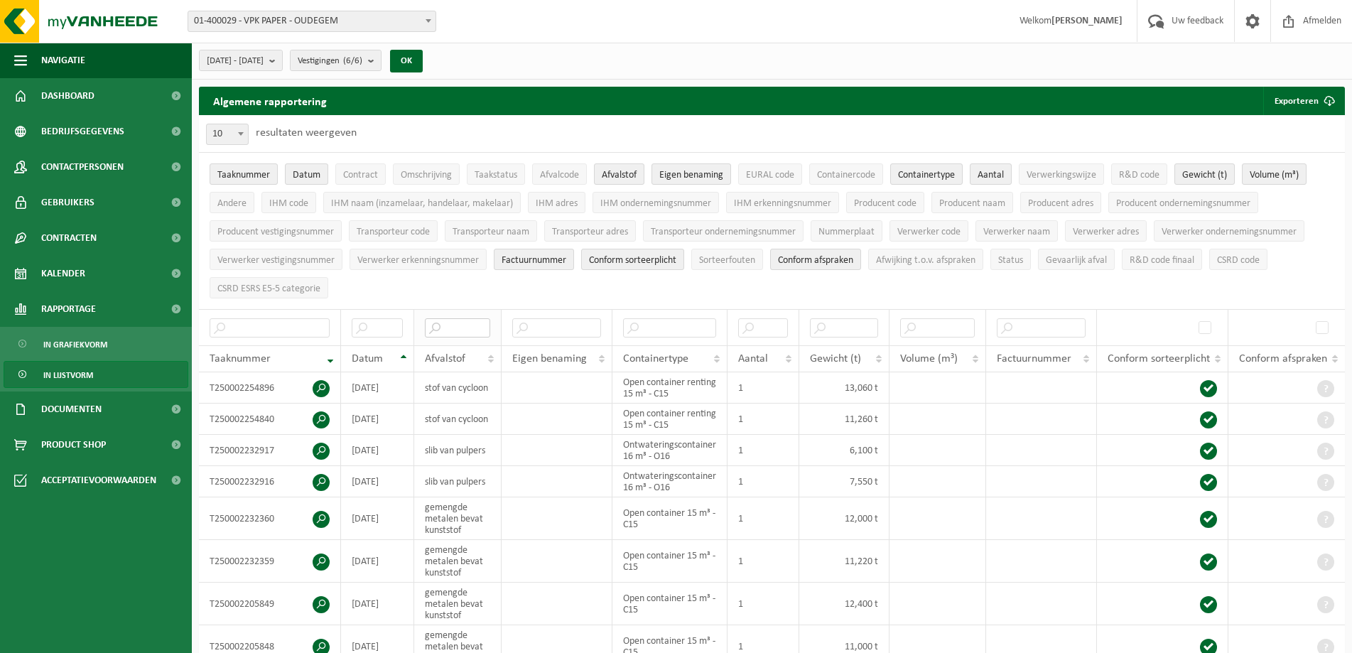
click at [462, 321] on input "text" at bounding box center [458, 327] width 66 height 19
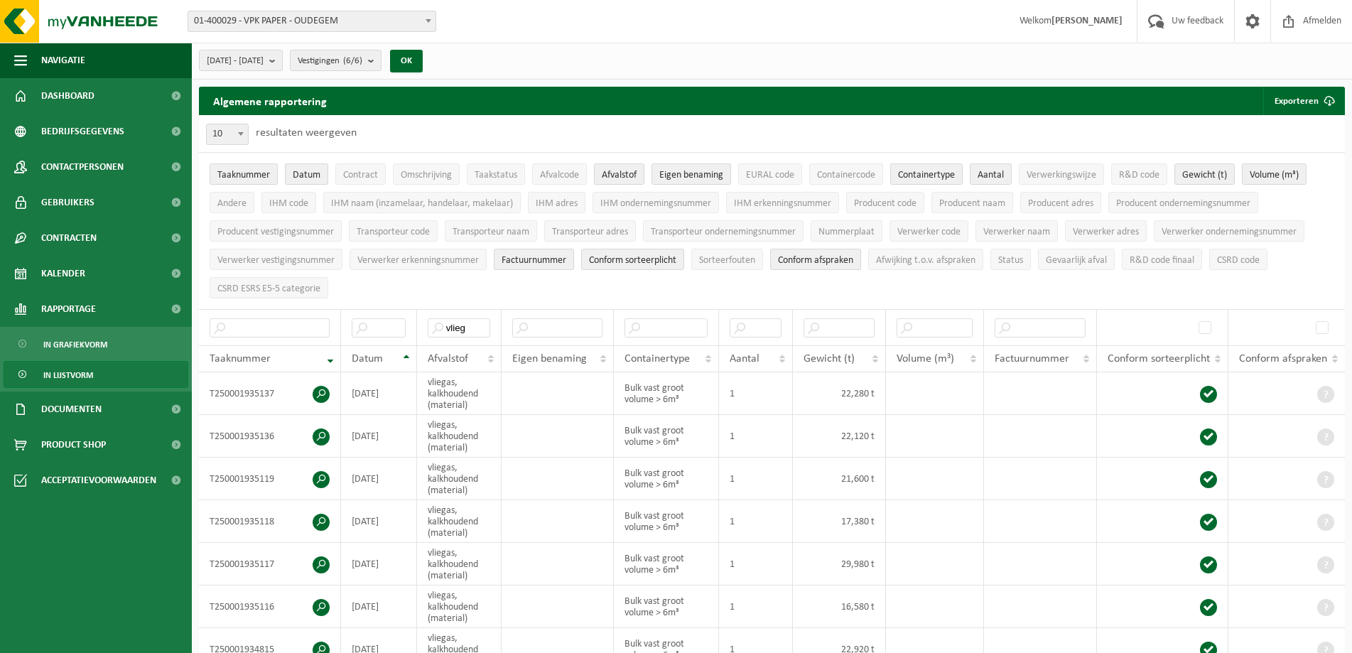
click at [0, 597] on ul "Navigatie Uw feedback Afmelden Dashboard Bedrijfsgegevens Contactpersonen Gebru…" at bounding box center [96, 348] width 192 height 610
drag, startPoint x: 473, startPoint y: 323, endPoint x: 428, endPoint y: 323, distance: 45.5
click at [428, 323] on input "vlieg" at bounding box center [459, 327] width 63 height 19
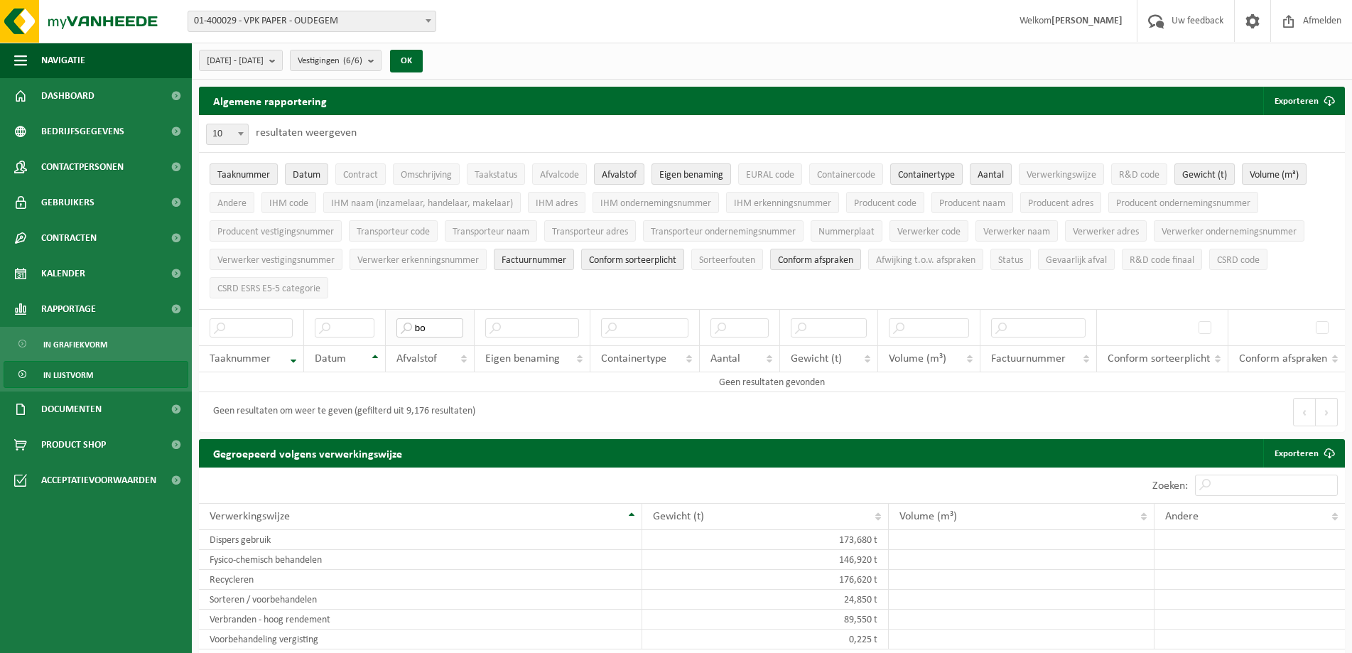
type input "b"
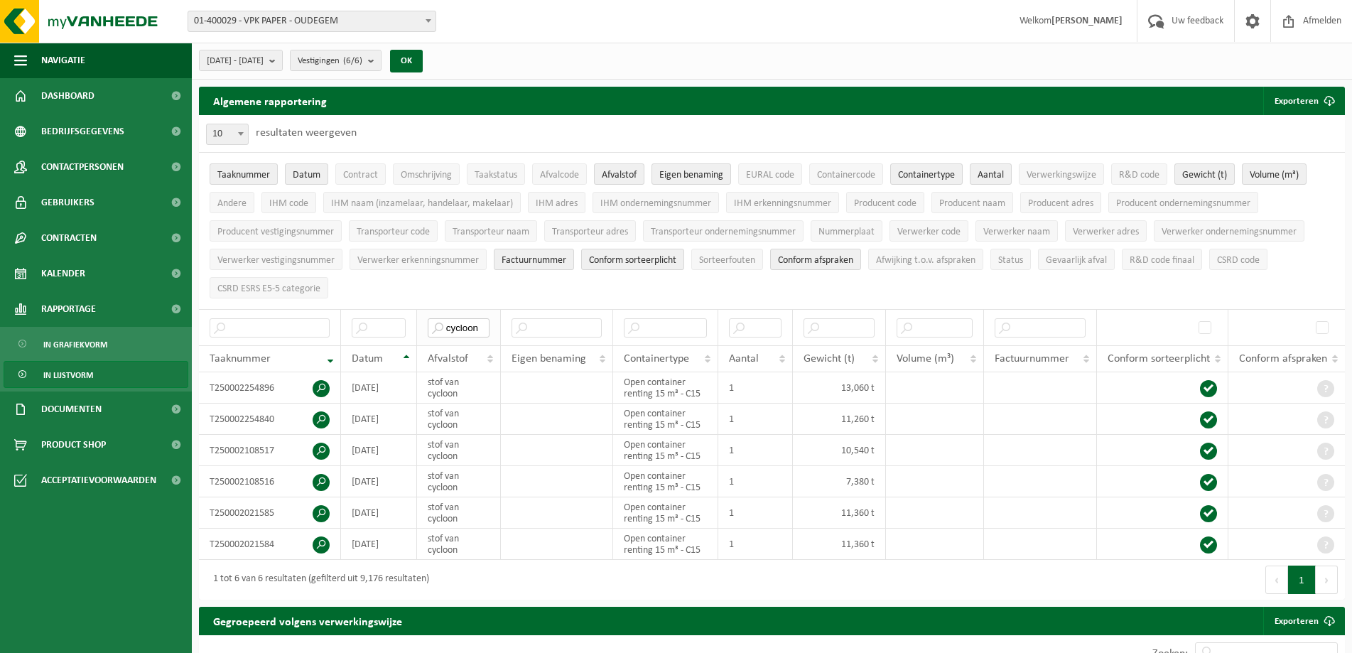
drag, startPoint x: 483, startPoint y: 322, endPoint x: 434, endPoint y: 328, distance: 48.7
click at [434, 328] on input "cycloon" at bounding box center [459, 327] width 62 height 19
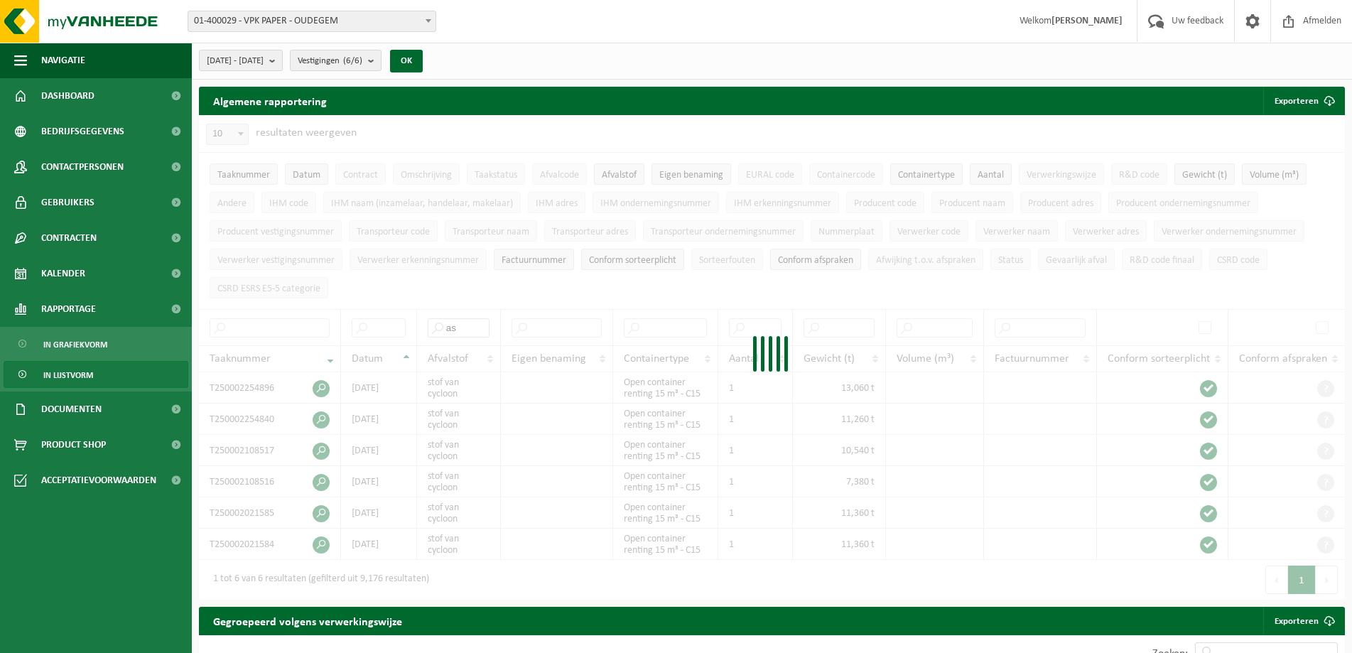
type input "as"
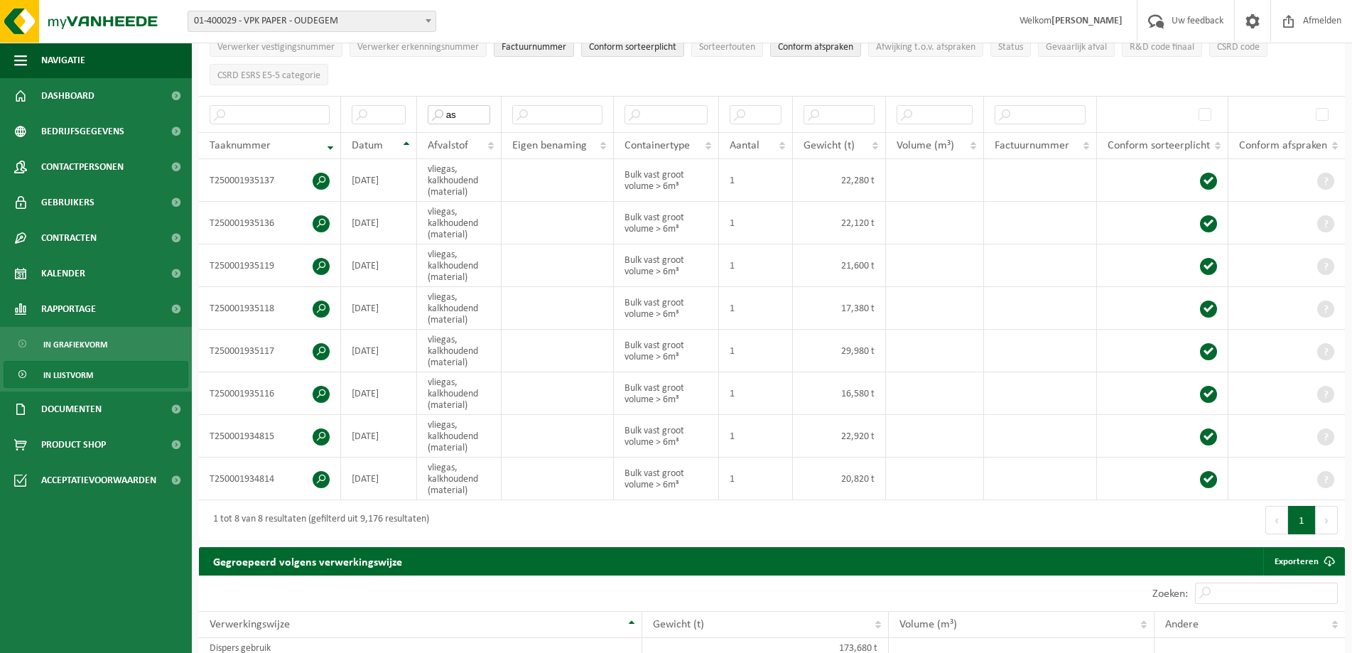
scroll to position [211, 0]
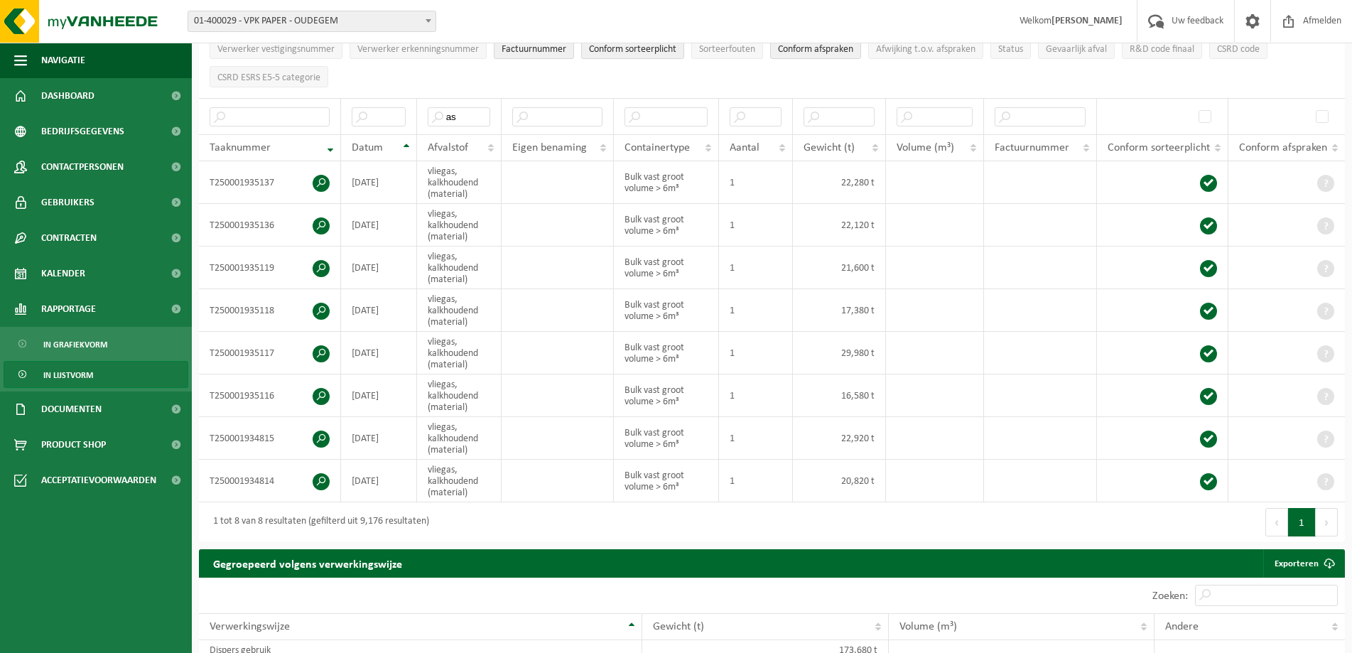
click at [1327, 518] on button "Volgende" at bounding box center [1327, 522] width 22 height 28
drag, startPoint x: 471, startPoint y: 114, endPoint x: 436, endPoint y: 114, distance: 34.8
click at [436, 114] on input "as" at bounding box center [459, 116] width 63 height 19
